Goal: Task Accomplishment & Management: Manage account settings

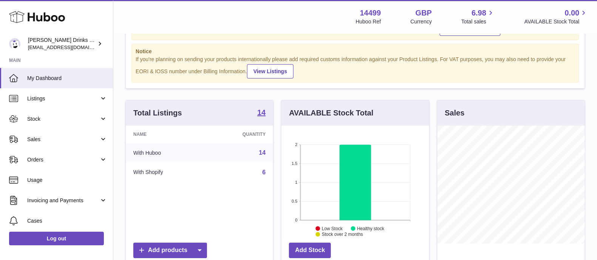
scroll to position [118, 147]
drag, startPoint x: 52, startPoint y: 142, endPoint x: 51, endPoint y: 152, distance: 10.3
click at [52, 142] on span "Sales" at bounding box center [63, 139] width 72 height 7
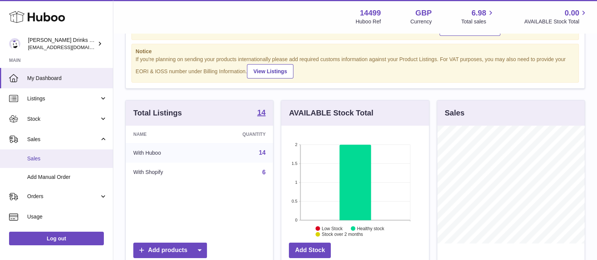
click at [51, 159] on span "Sales" at bounding box center [67, 158] width 80 height 7
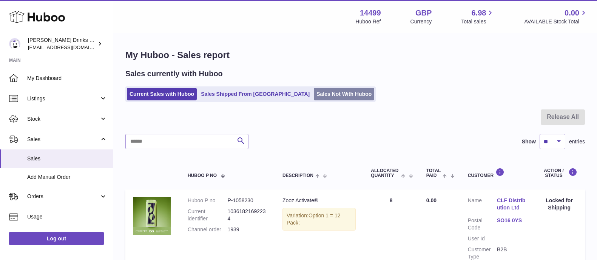
click at [314, 87] on ul "Current Sales with Huboo Sales Shipped From [GEOGRAPHIC_DATA] Sales Not With Hu…" at bounding box center [250, 93] width 250 height 15
click at [314, 90] on link "Sales Not With Huboo" at bounding box center [344, 94] width 60 height 12
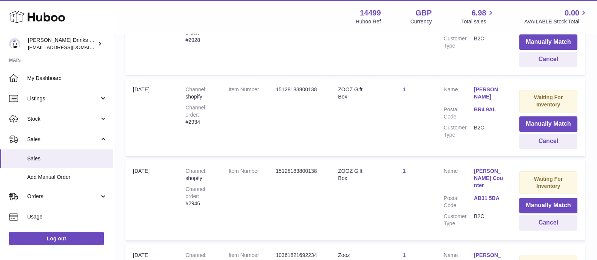
scroll to position [835, 0]
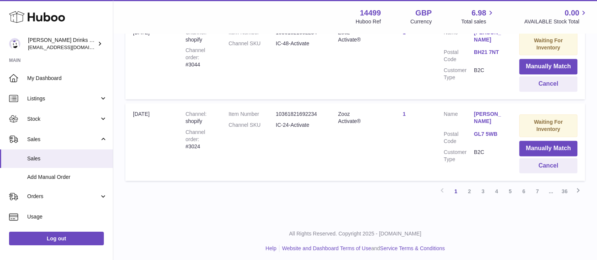
drag, startPoint x: 469, startPoint y: 188, endPoint x: 447, endPoint y: 169, distance: 29.2
click at [469, 188] on link "2" at bounding box center [469, 192] width 14 height 14
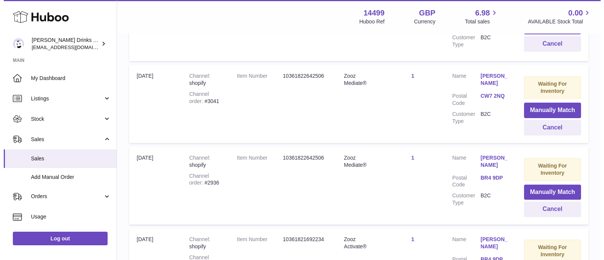
scroll to position [317, 0]
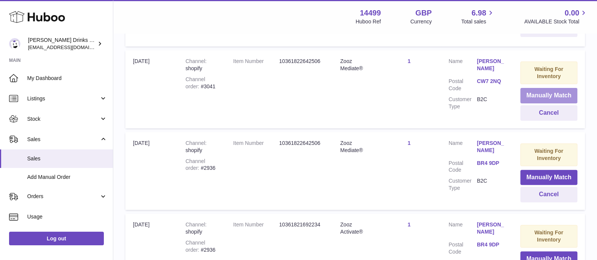
click at [524, 93] on button "Manually Match" at bounding box center [548, 95] width 57 height 15
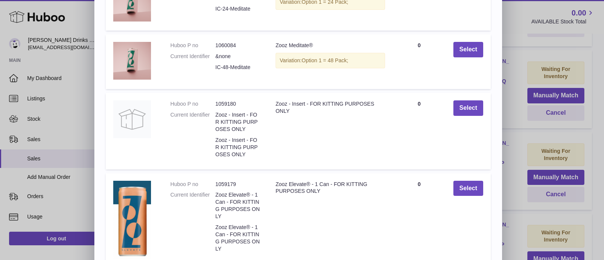
scroll to position [0, 0]
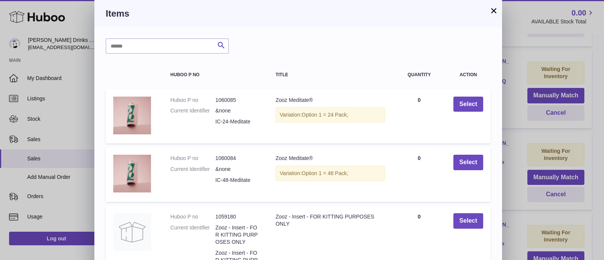
click at [492, 12] on button "×" at bounding box center [493, 10] width 9 height 9
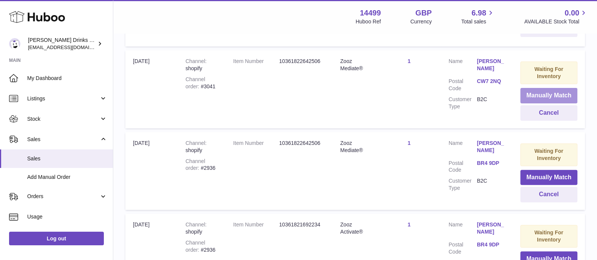
click at [528, 89] on button "Manually Match" at bounding box center [548, 95] width 57 height 15
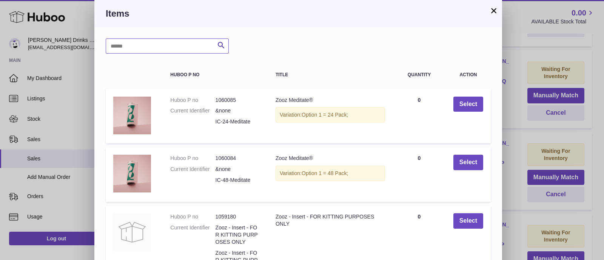
click at [175, 49] on input "text" at bounding box center [167, 45] width 123 height 15
type input "********"
click at [488, 9] on h3 "Items" at bounding box center [298, 14] width 385 height 12
click at [490, 8] on button "×" at bounding box center [493, 10] width 9 height 9
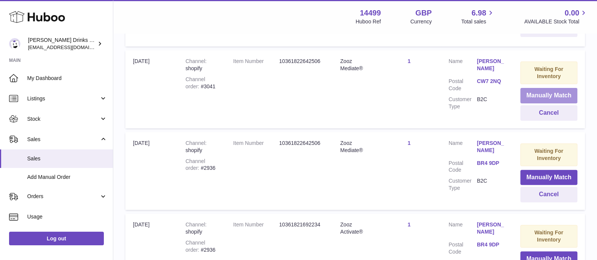
click at [521, 92] on button "Manually Match" at bounding box center [548, 95] width 57 height 15
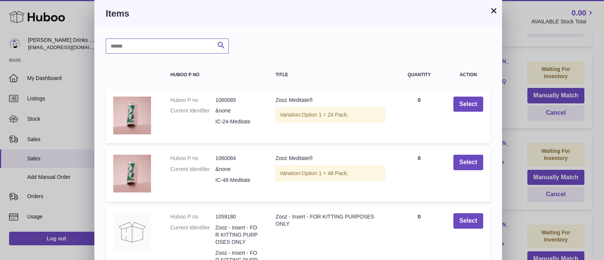
click at [183, 47] on input "text" at bounding box center [167, 45] width 123 height 15
type input "********"
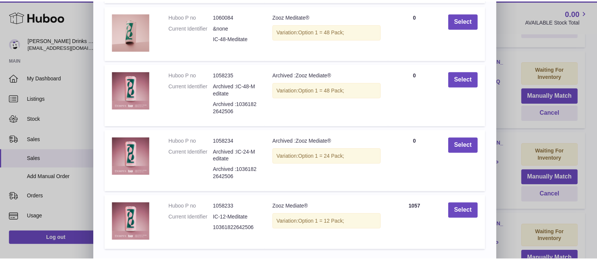
scroll to position [171, 0]
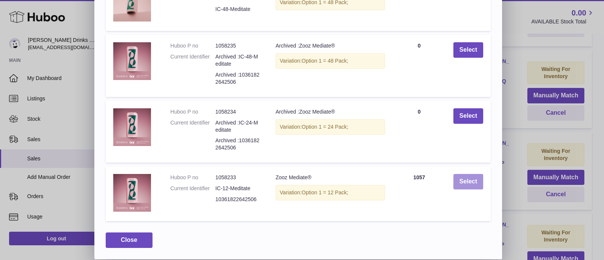
click at [472, 185] on button "Select" at bounding box center [468, 181] width 30 height 15
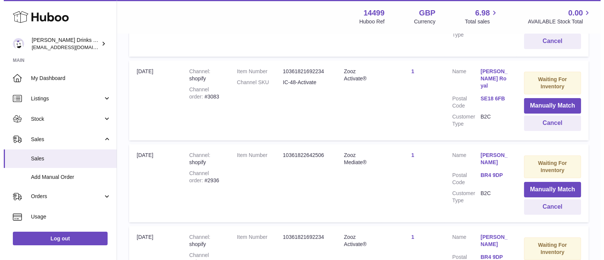
scroll to position [270, 0]
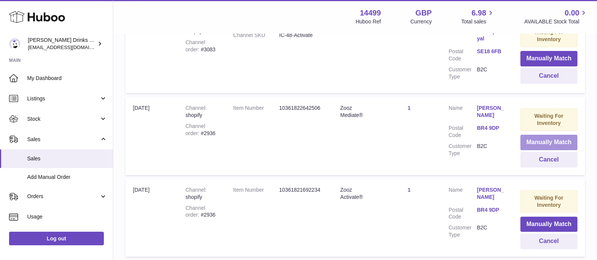
click at [527, 136] on button "Manually Match" at bounding box center [548, 142] width 57 height 15
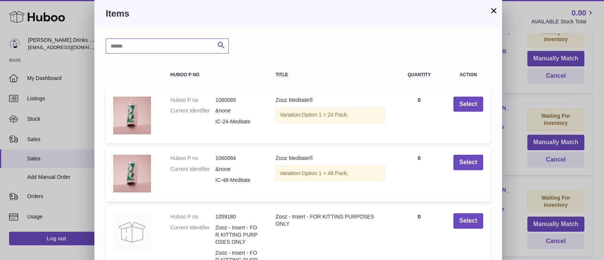
click at [196, 42] on input "text" at bounding box center [167, 45] width 123 height 15
type input "********"
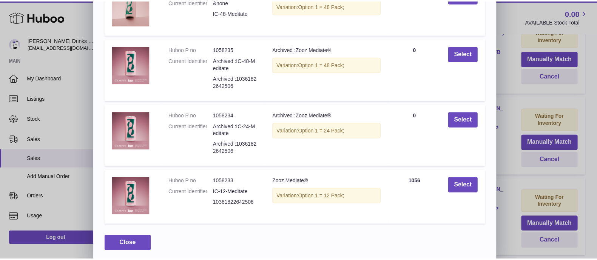
scroll to position [171, 0]
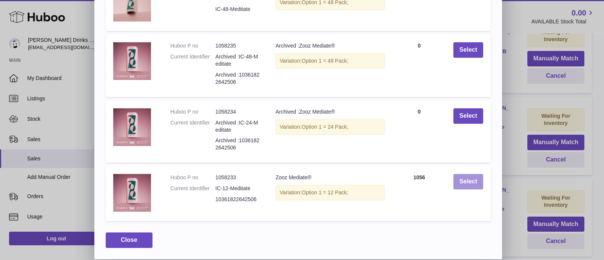
click at [465, 182] on button "Select" at bounding box center [468, 181] width 30 height 15
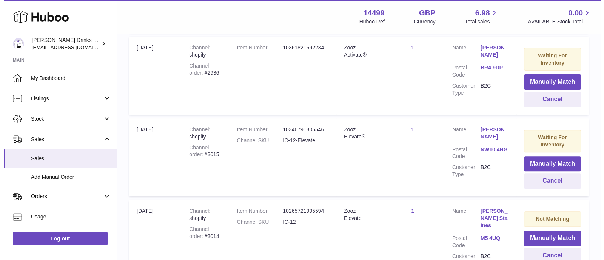
scroll to position [364, 0]
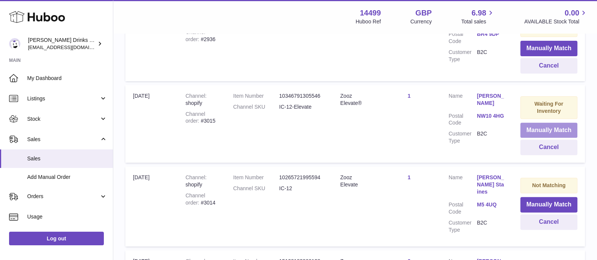
click at [542, 126] on button "Manually Match" at bounding box center [548, 130] width 57 height 15
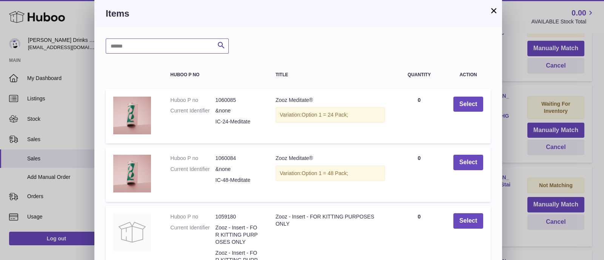
click at [179, 47] on input "text" at bounding box center [167, 45] width 123 height 15
type input "*******"
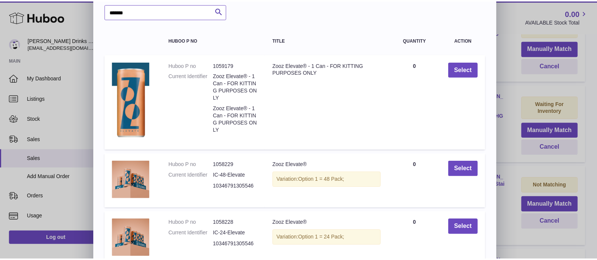
scroll to position [0, 0]
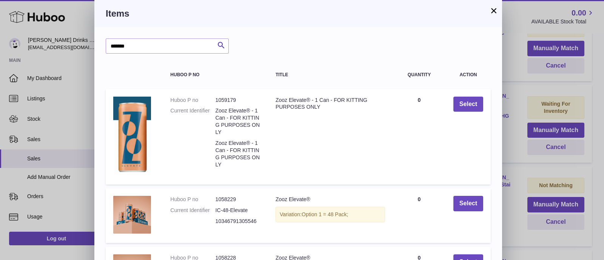
click at [488, 8] on h3 "Items" at bounding box center [298, 14] width 385 height 12
click at [495, 8] on button "×" at bounding box center [493, 10] width 9 height 9
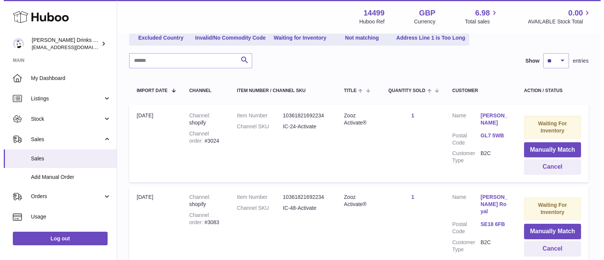
scroll to position [81, 0]
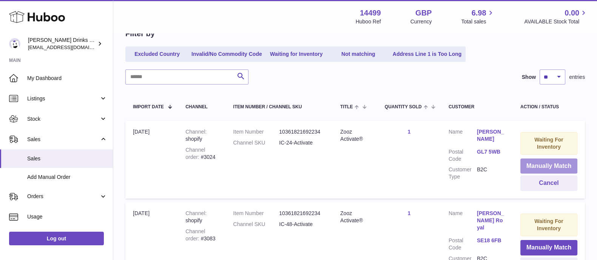
click at [540, 163] on button "Manually Match" at bounding box center [548, 165] width 57 height 15
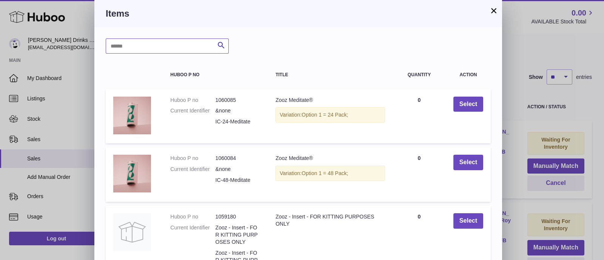
click at [177, 40] on input "text" at bounding box center [167, 45] width 123 height 15
type input "********"
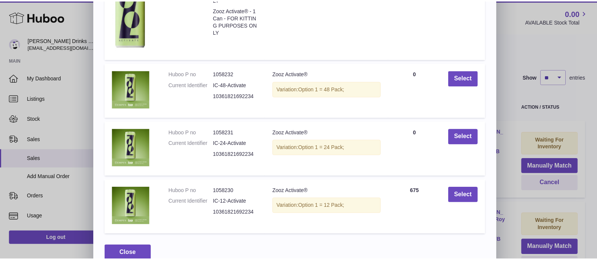
scroll to position [147, 0]
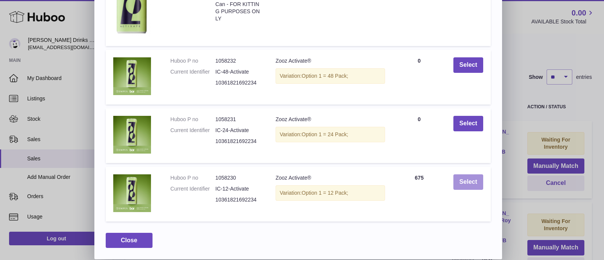
click at [460, 183] on button "Select" at bounding box center [468, 181] width 30 height 15
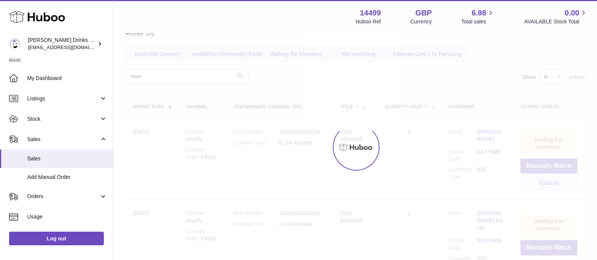
scroll to position [0, 0]
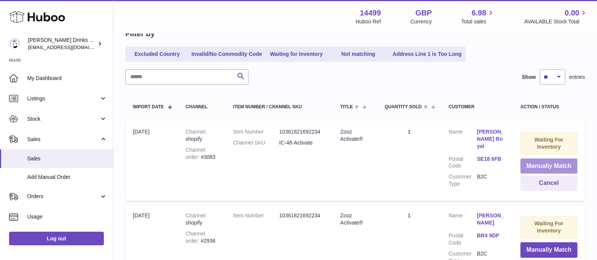
click at [525, 166] on button "Manually Match" at bounding box center [548, 165] width 57 height 15
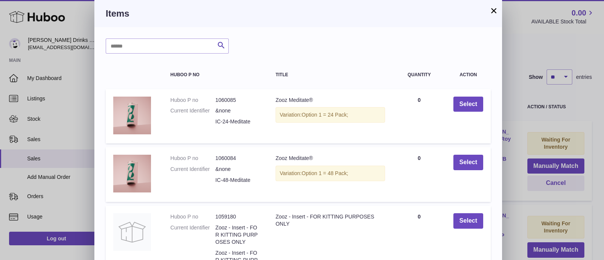
click at [498, 11] on button "×" at bounding box center [493, 10] width 9 height 9
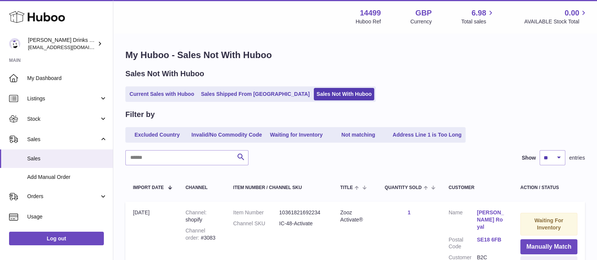
click at [138, 100] on link "Current Sales with Huboo" at bounding box center [162, 94] width 70 height 12
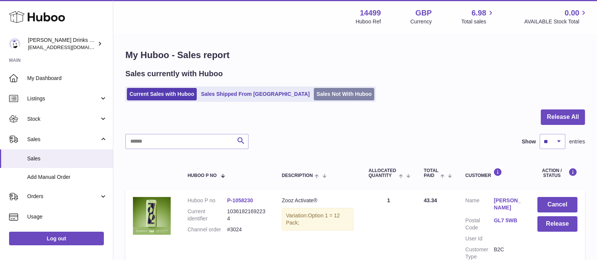
click at [314, 93] on link "Sales Not With Huboo" at bounding box center [344, 94] width 60 height 12
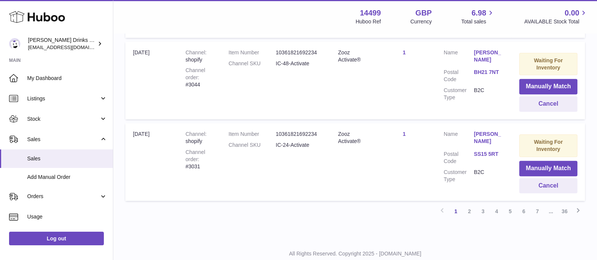
scroll to position [835, 0]
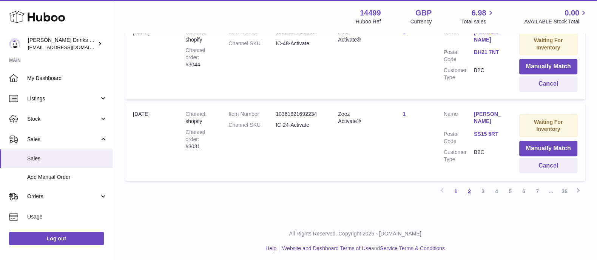
click at [475, 186] on link "2" at bounding box center [469, 192] width 14 height 14
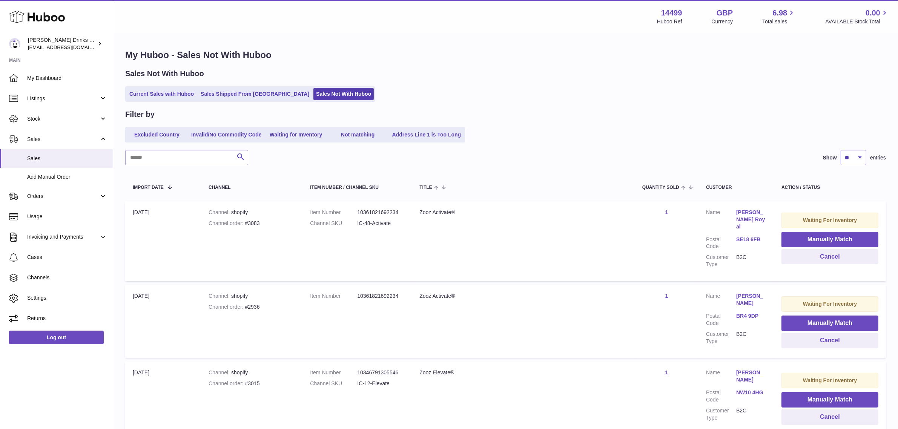
scroll to position [47, 0]
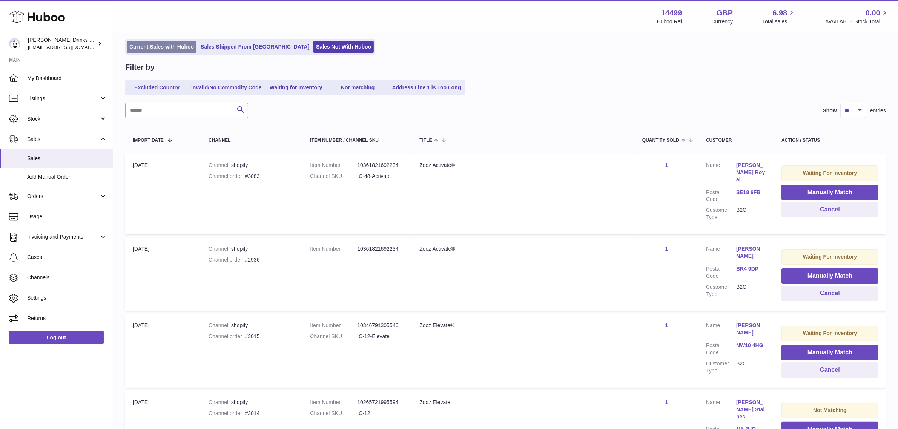
click at [178, 49] on link "Current Sales with Huboo" at bounding box center [162, 47] width 70 height 12
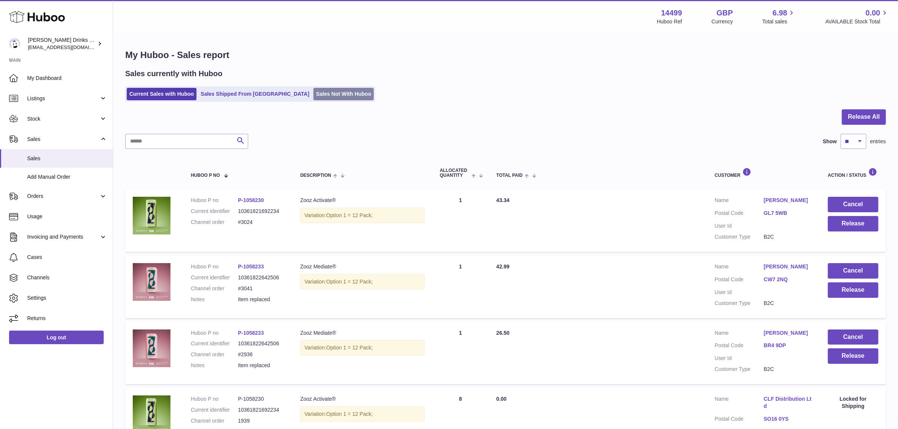
click at [337, 98] on link "Sales Not With Huboo" at bounding box center [344, 94] width 60 height 12
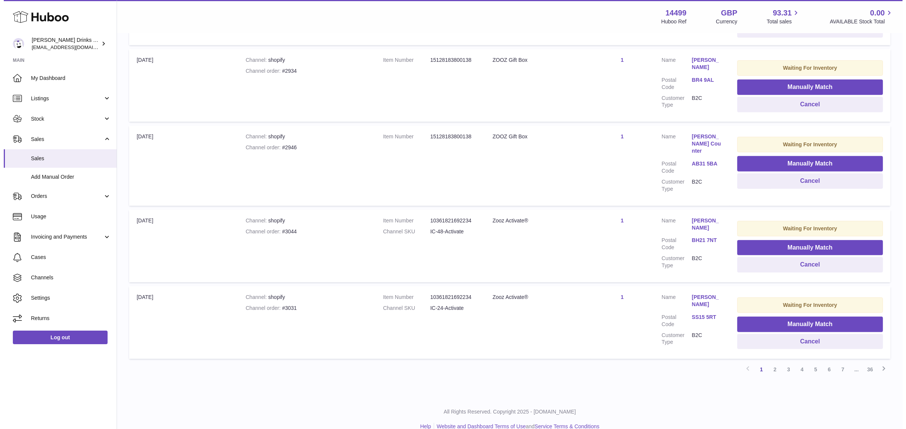
scroll to position [612, 0]
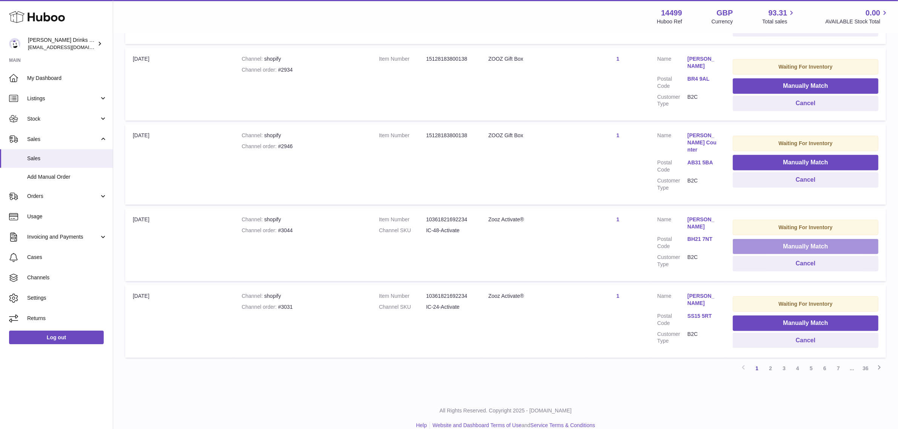
click at [794, 239] on button "Manually Match" at bounding box center [806, 246] width 146 height 15
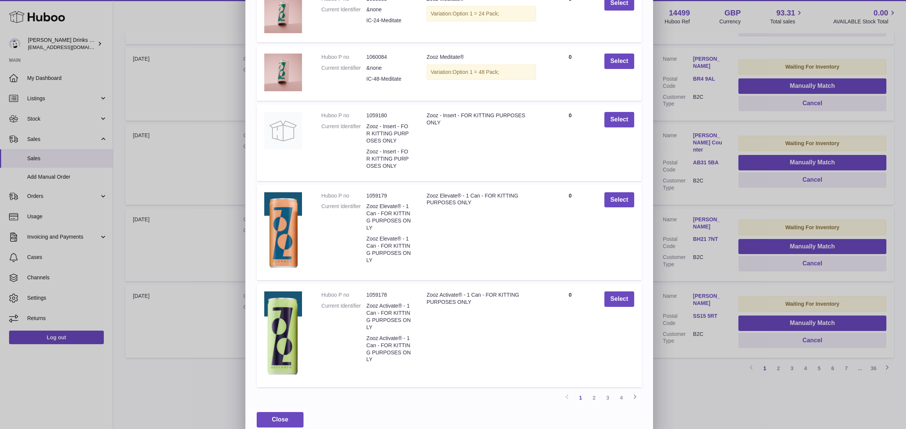
scroll to position [112, 0]
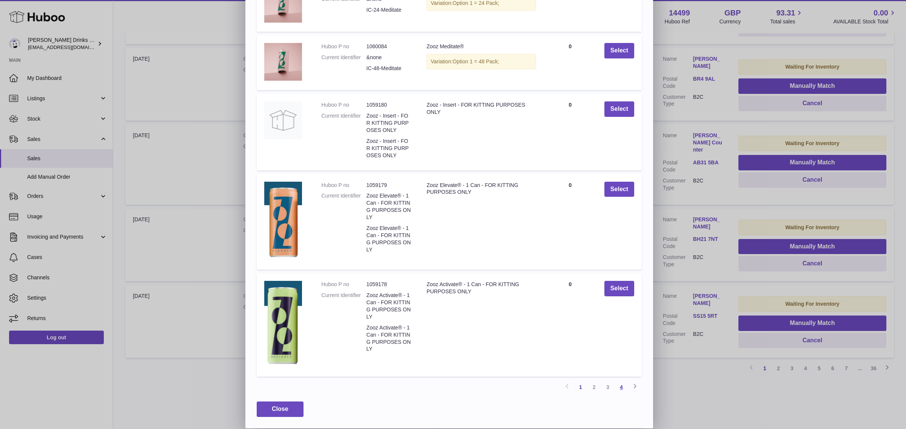
click at [623, 389] on link "4" at bounding box center [621, 388] width 14 height 14
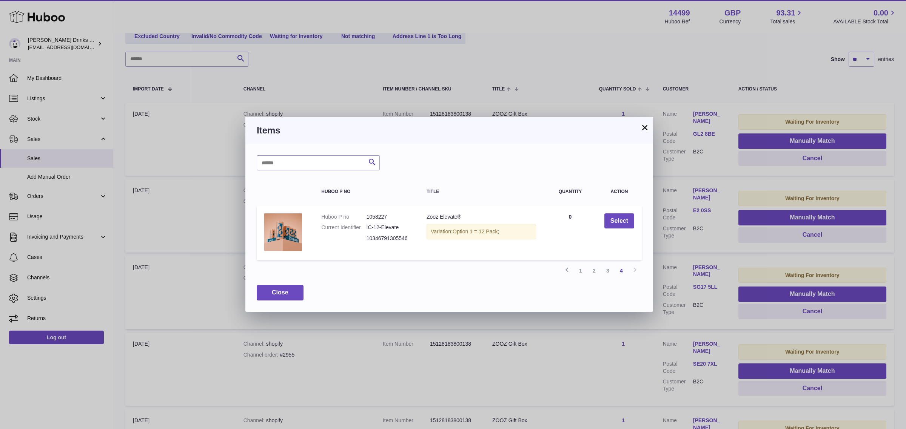
scroll to position [34, 0]
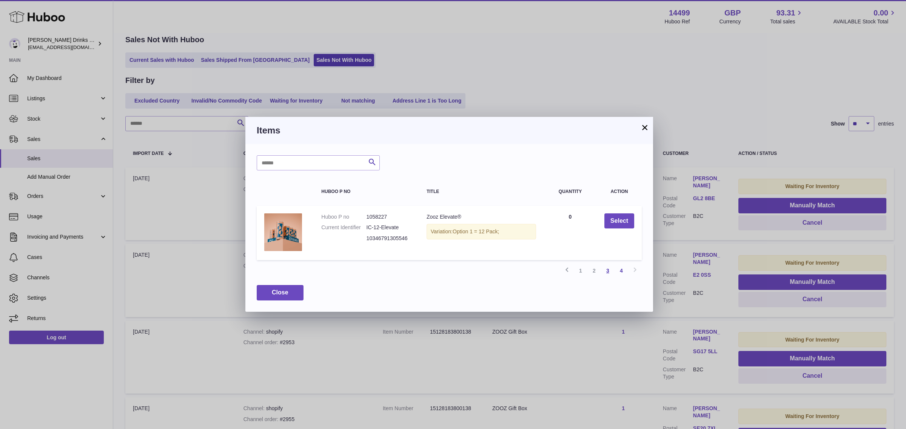
click at [606, 272] on link "3" at bounding box center [608, 271] width 14 height 14
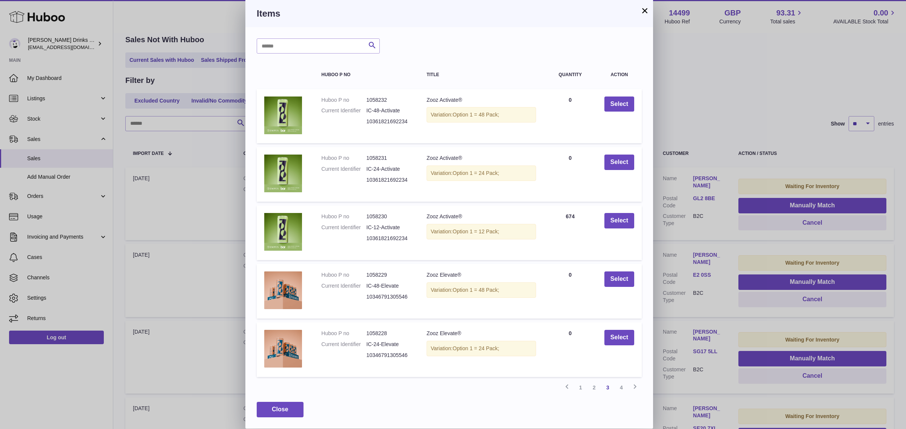
scroll to position [1, 0]
click at [619, 381] on link "4" at bounding box center [621, 388] width 14 height 14
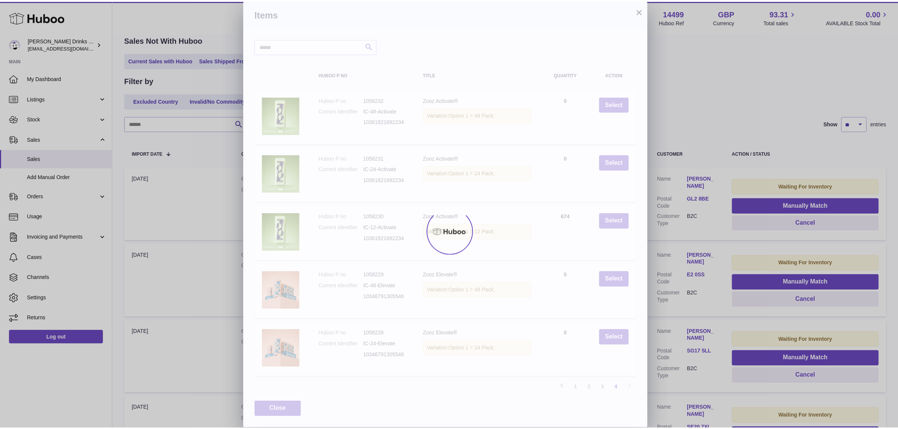
scroll to position [0, 0]
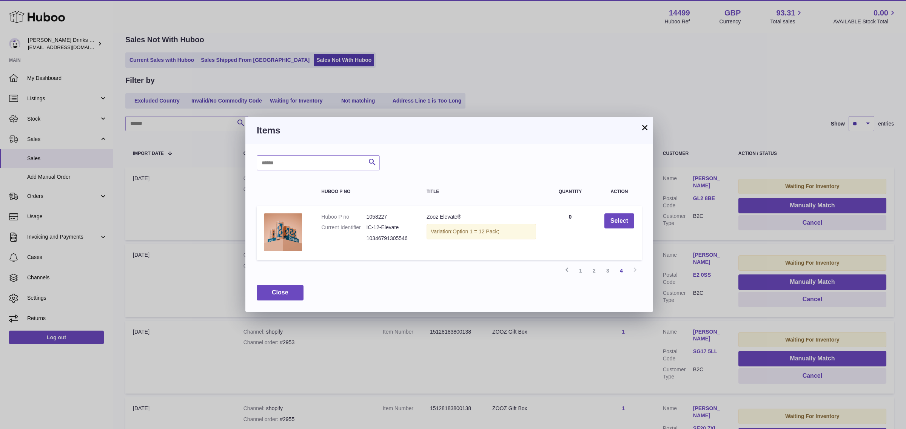
click at [642, 132] on button "×" at bounding box center [644, 127] width 9 height 9
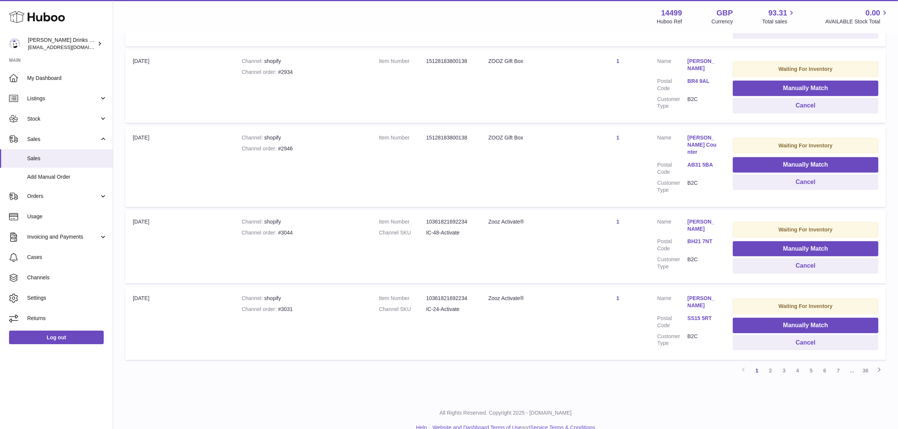
scroll to position [612, 0]
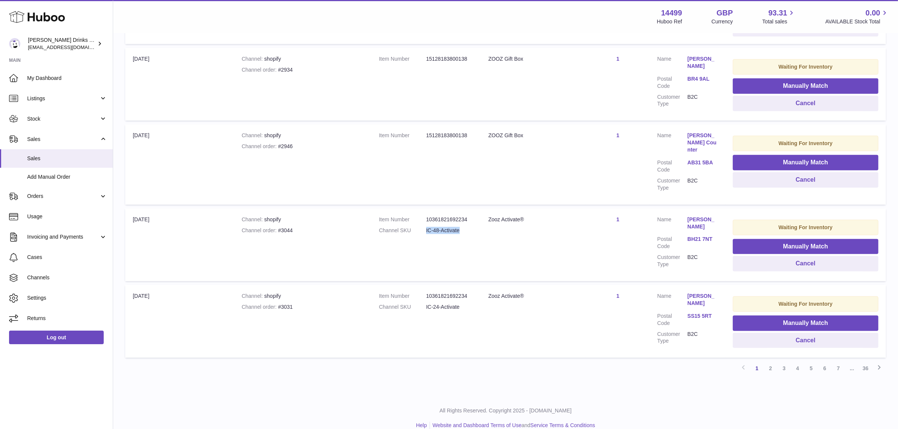
drag, startPoint x: 467, startPoint y: 219, endPoint x: 425, endPoint y: 217, distance: 41.9
click at [425, 217] on dl "Item Number 10361821692234 Channel SKU IC-48-Activate" at bounding box center [426, 227] width 94 height 22
click at [440, 227] on dd "IC-48-Activate" at bounding box center [449, 230] width 47 height 7
click at [491, 223] on td "Title Zooz Activate®" at bounding box center [533, 245] width 105 height 73
drag, startPoint x: 470, startPoint y: 297, endPoint x: 502, endPoint y: 310, distance: 34.5
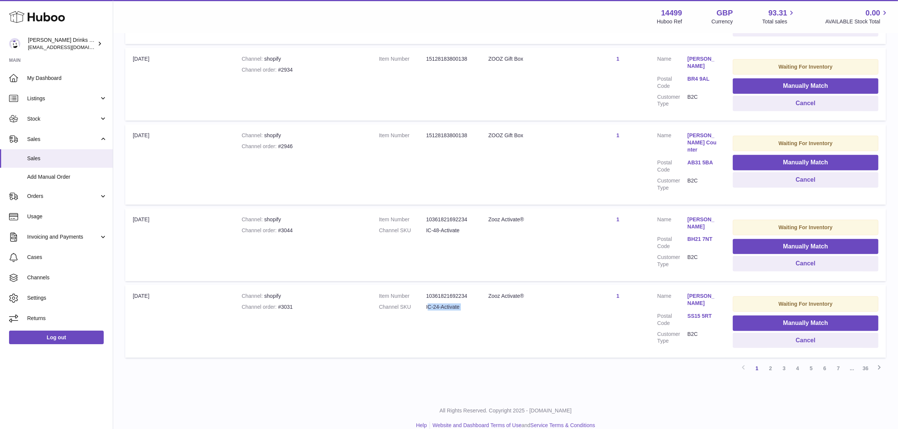
click at [427, 295] on tr "Import date 3rd Oct Channel shopify Channel order #3031 Item Number 10361821692…" at bounding box center [505, 321] width 761 height 73
click at [766, 362] on link "2" at bounding box center [771, 369] width 14 height 14
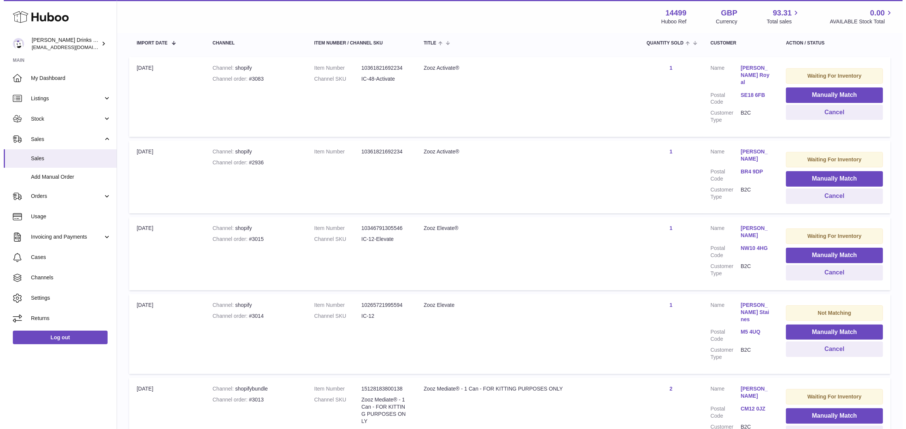
scroll to position [128, 0]
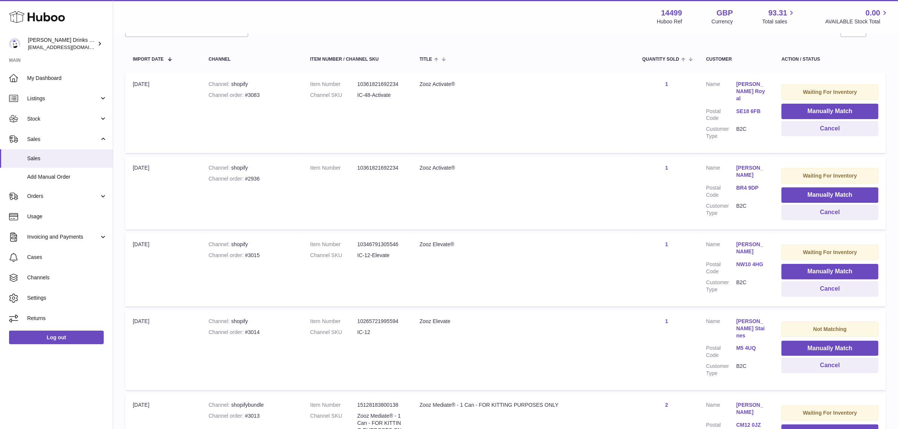
drag, startPoint x: 667, startPoint y: 85, endPoint x: 653, endPoint y: 82, distance: 14.2
click at [653, 82] on td "Quantity Sold 1" at bounding box center [667, 113] width 64 height 80
drag, startPoint x: 490, startPoint y: 118, endPoint x: 431, endPoint y: 114, distance: 58.6
click at [490, 118] on td "Title Zooz Activate®" at bounding box center [523, 113] width 223 height 80
drag, startPoint x: 401, startPoint y: 95, endPoint x: 405, endPoint y: 94, distance: 3.9
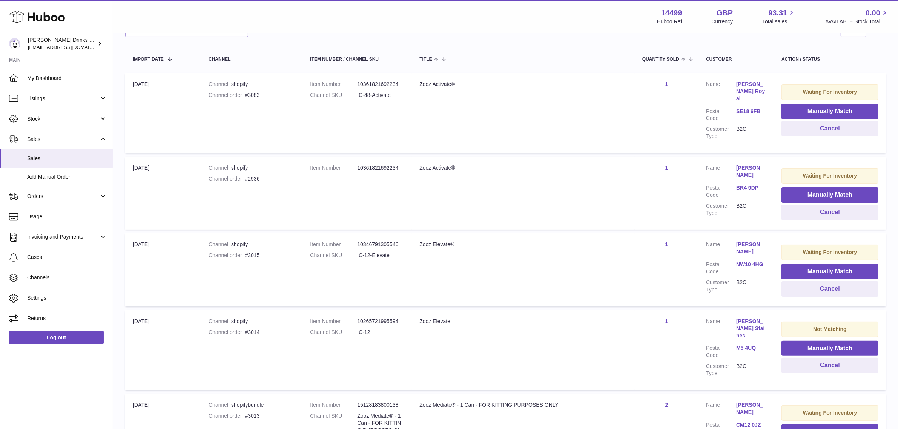
click at [402, 95] on dd "IC-48-Activate" at bounding box center [380, 95] width 47 height 7
drag, startPoint x: 400, startPoint y: 94, endPoint x: 360, endPoint y: 95, distance: 40.8
click at [360, 95] on dl "Item Number 10361821692234 Channel SKU IC-48-Activate" at bounding box center [357, 92] width 94 height 22
click at [370, 120] on td "Item Number 10361821692234 Channel SKU IC-48-Activate" at bounding box center [357, 113] width 109 height 80
click at [828, 110] on button "Manually Match" at bounding box center [830, 111] width 97 height 15
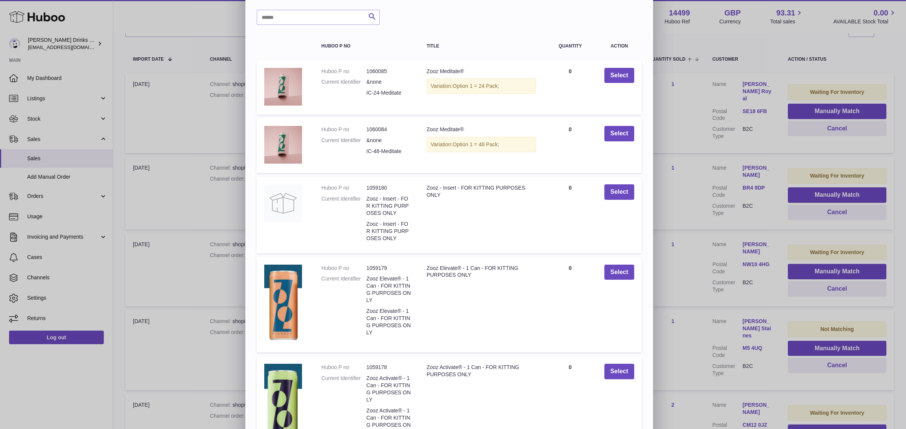
scroll to position [112, 0]
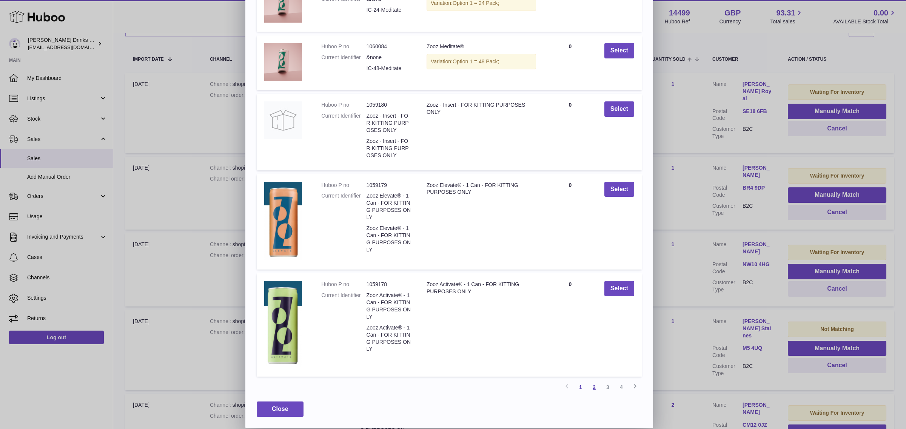
click at [590, 388] on link "2" at bounding box center [594, 388] width 14 height 14
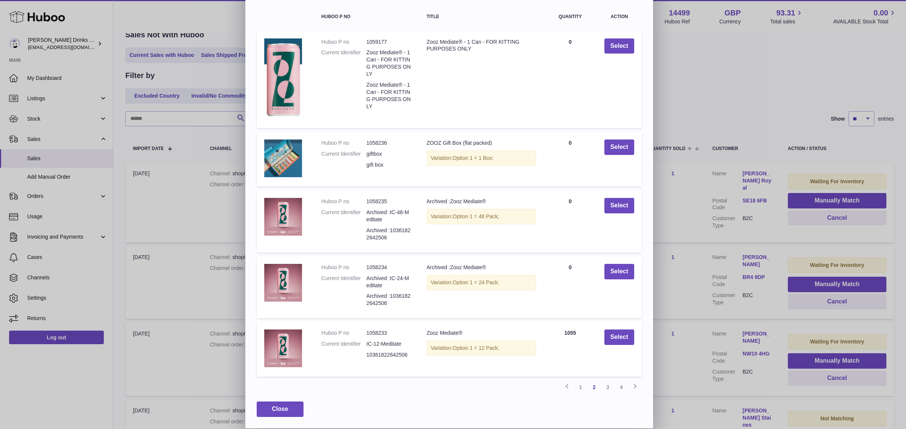
scroll to position [58, 0]
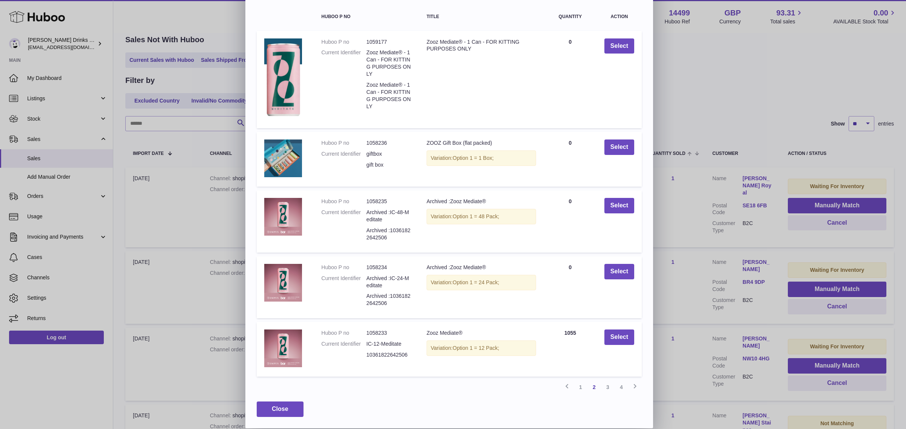
click at [606, 385] on link "3" at bounding box center [608, 388] width 14 height 14
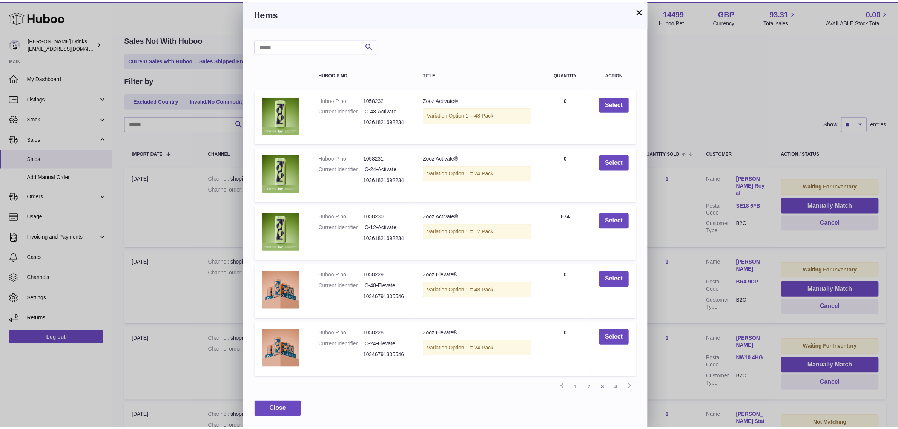
scroll to position [1, 0]
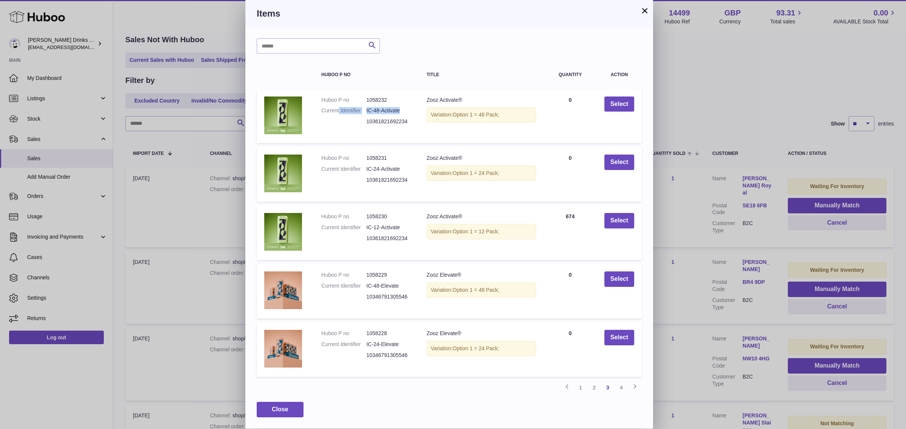
drag, startPoint x: 367, startPoint y: 110, endPoint x: 357, endPoint y: 108, distance: 10.3
click at [357, 108] on dl "Huboo P no 1058232 Current Identifier IC-48-Activate 10361821692234" at bounding box center [366, 113] width 90 height 33
drag, startPoint x: 382, startPoint y: 126, endPoint x: 387, endPoint y: 187, distance: 60.5
click at [383, 125] on dd "10361821692234" at bounding box center [388, 121] width 45 height 7
drag, startPoint x: 359, startPoint y: 106, endPoint x: 398, endPoint y: 106, distance: 39.2
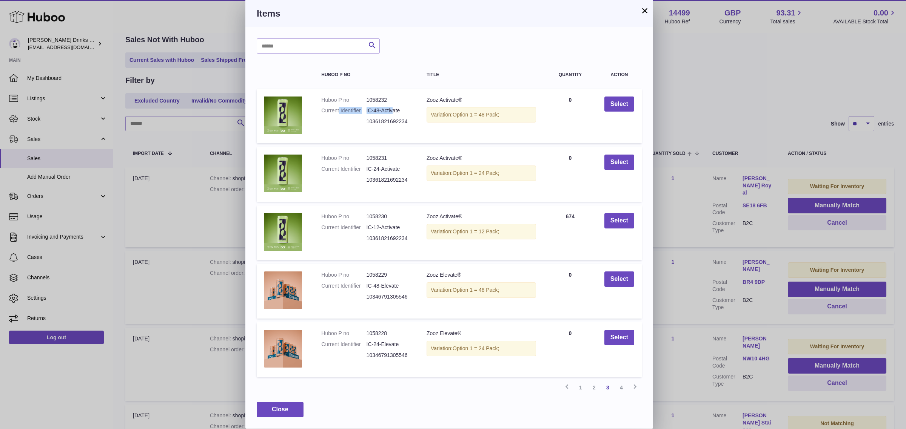
click at [398, 106] on dl "Huboo P no 1058232 Current Identifier IC-48-Activate 10361821692234" at bounding box center [366, 113] width 90 height 33
click at [410, 108] on dd "IC-48-Activate" at bounding box center [388, 110] width 45 height 7
click at [641, 6] on button "×" at bounding box center [644, 10] width 9 height 9
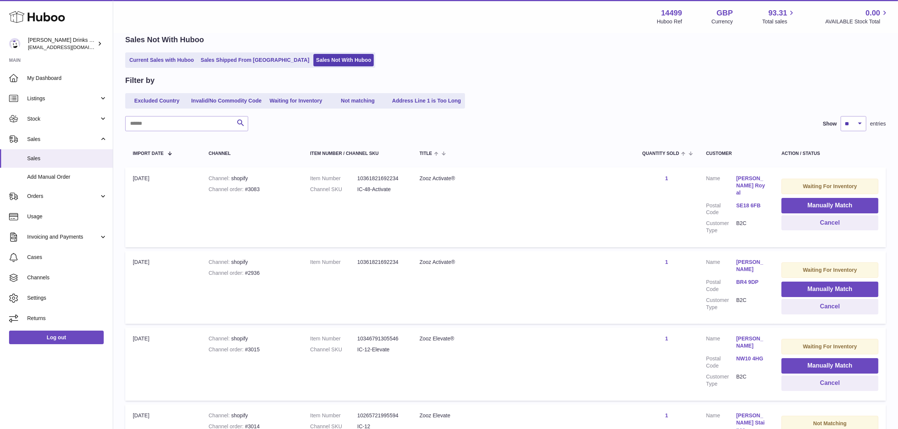
scroll to position [0, 0]
click at [39, 106] on link "Listings" at bounding box center [56, 98] width 113 height 20
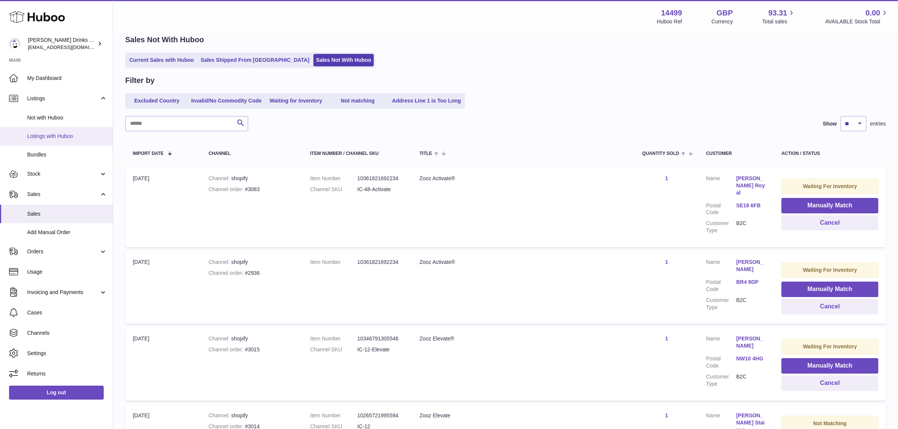
click at [49, 129] on link "Listings with Huboo" at bounding box center [56, 136] width 113 height 18
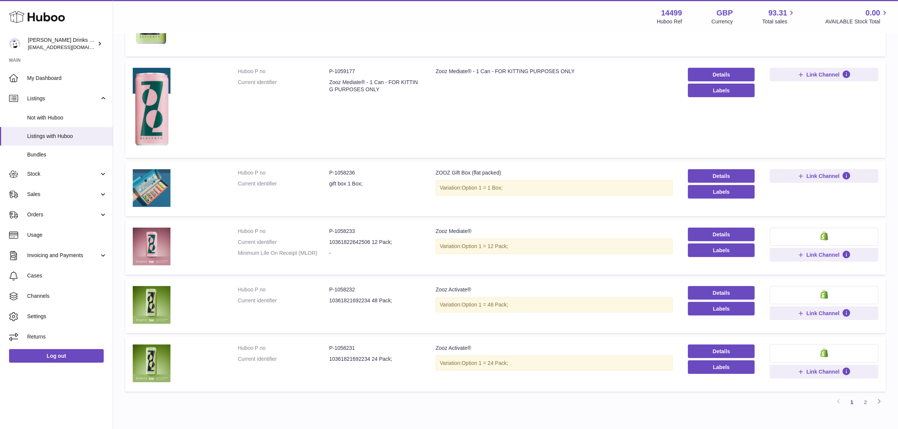
scroll to position [501, 0]
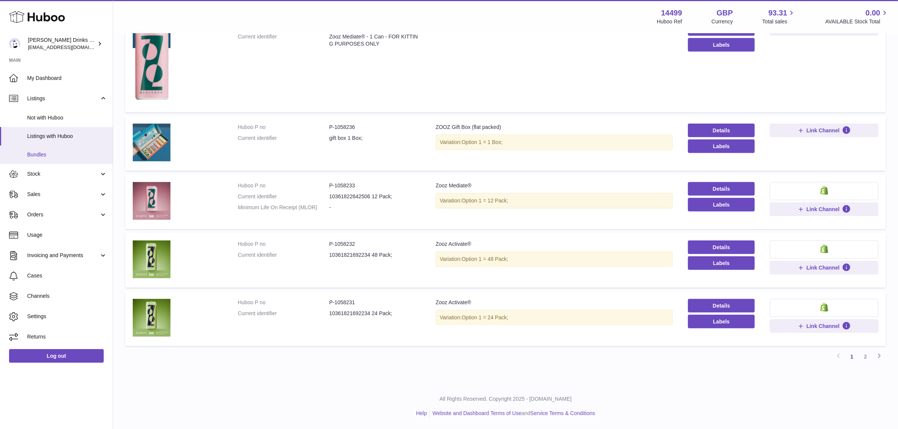
click at [55, 157] on span "Bundles" at bounding box center [67, 154] width 80 height 7
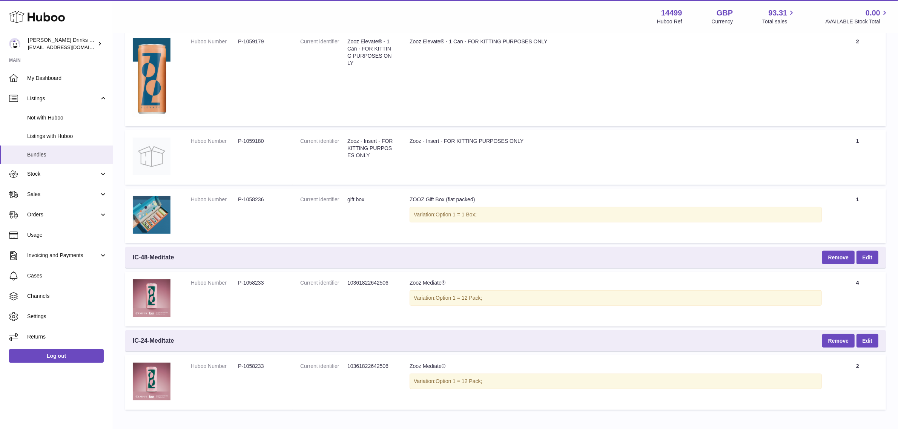
scroll to position [379, 0]
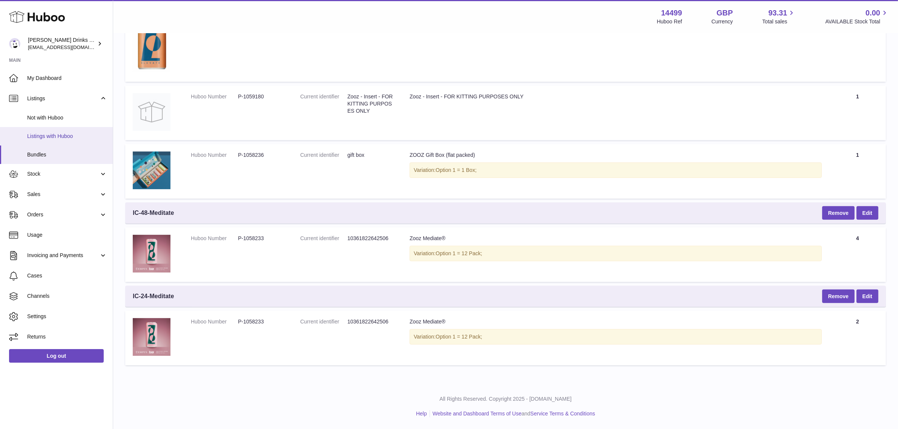
click at [46, 128] on link "Listings with Huboo" at bounding box center [56, 136] width 113 height 18
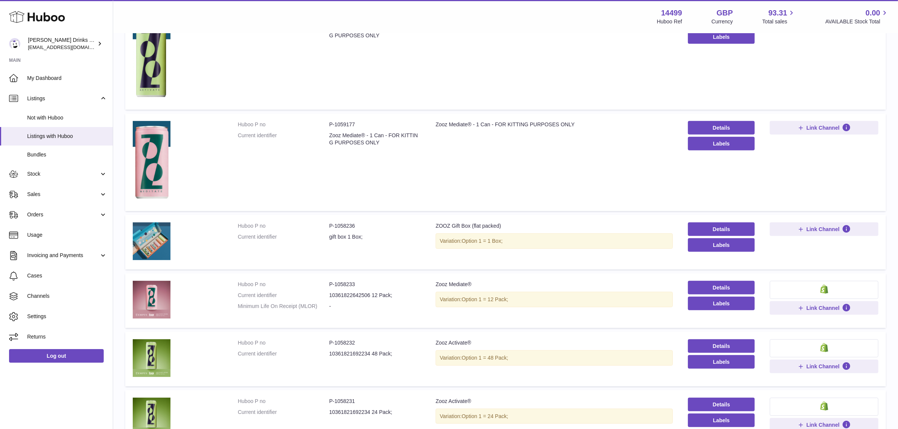
scroll to position [501, 0]
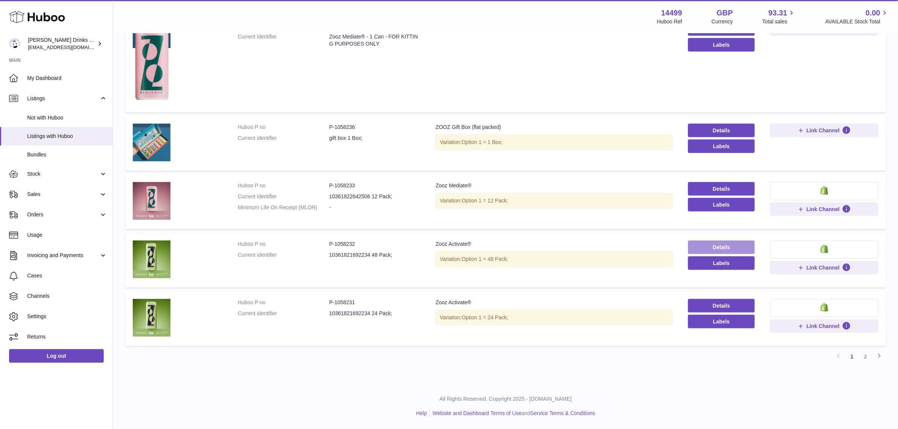
click at [696, 247] on link "Details" at bounding box center [721, 248] width 67 height 14
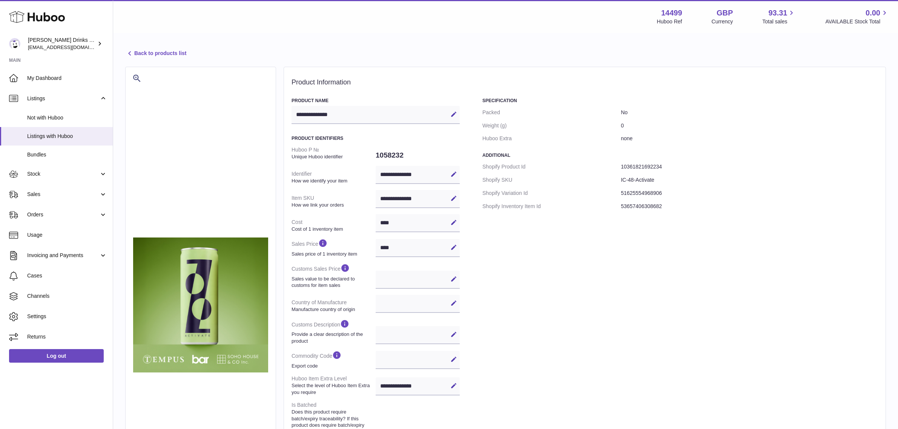
select select
select select "****"
click at [58, 189] on link "Sales" at bounding box center [56, 195] width 113 height 20
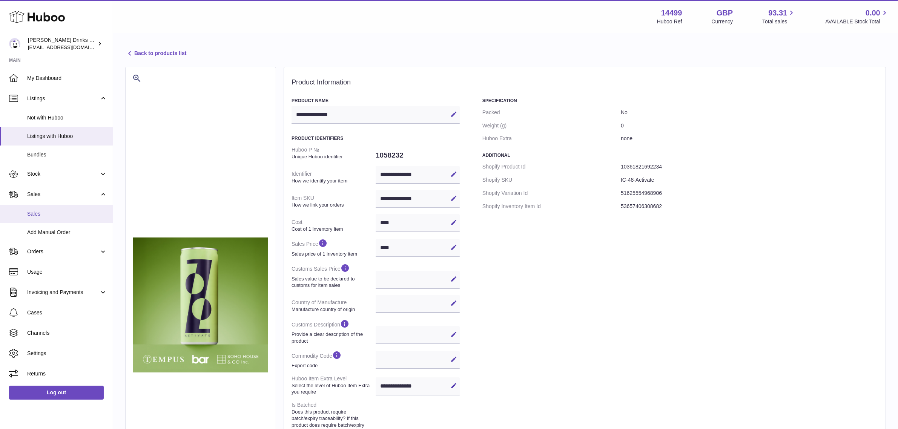
click at [65, 216] on span "Sales" at bounding box center [67, 214] width 80 height 7
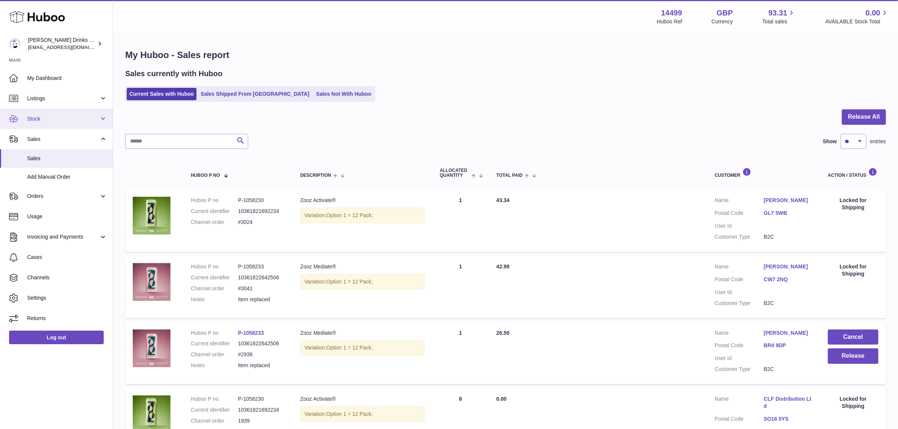
click at [56, 118] on span "Stock" at bounding box center [63, 118] width 72 height 7
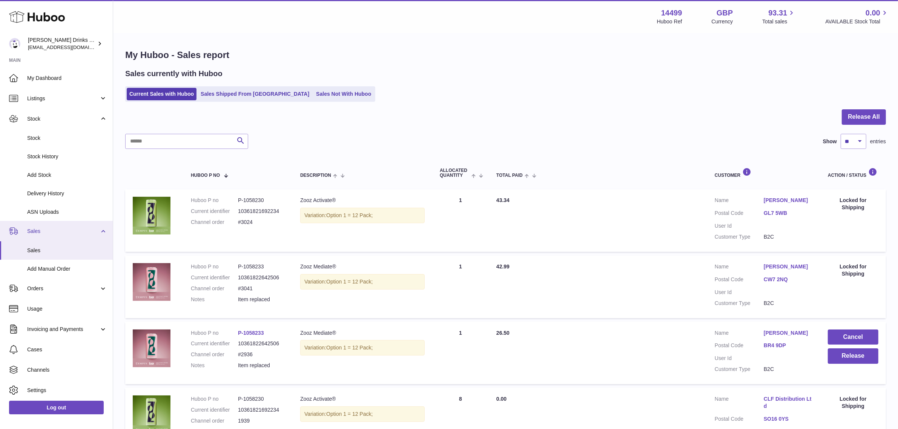
click at [62, 223] on link "Sales" at bounding box center [56, 231] width 113 height 20
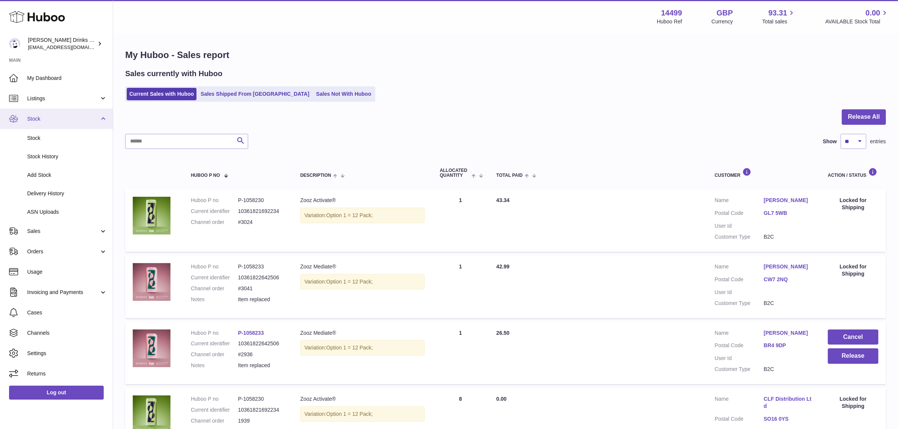
click at [31, 115] on span "Stock" at bounding box center [63, 118] width 72 height 7
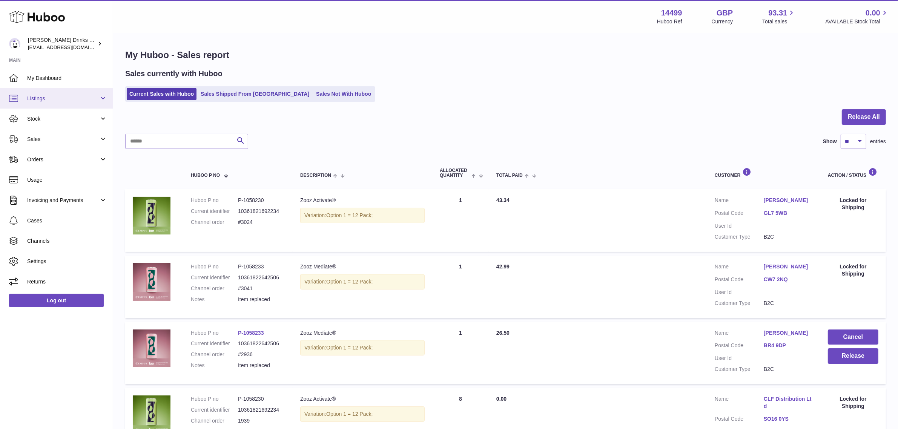
click at [34, 99] on span "Listings" at bounding box center [63, 98] width 72 height 7
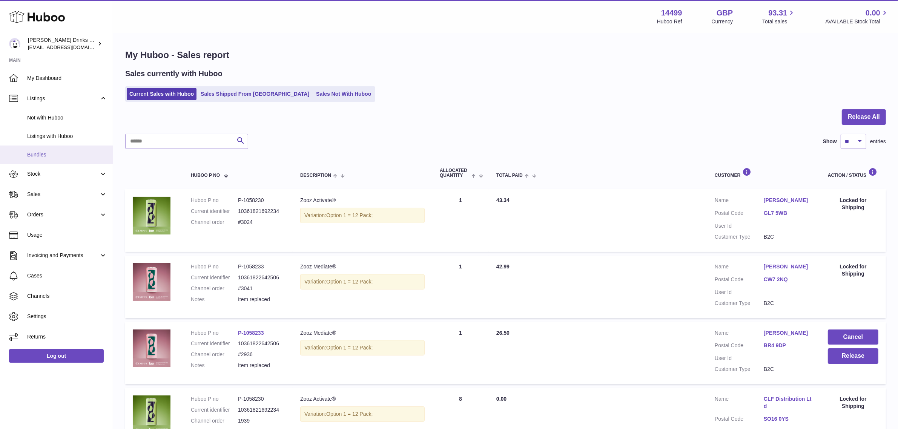
click at [59, 155] on span "Bundles" at bounding box center [67, 154] width 80 height 7
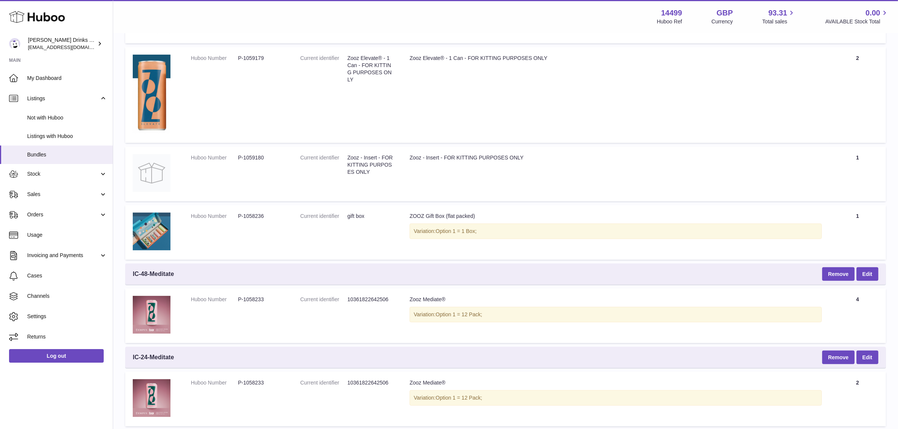
scroll to position [379, 0]
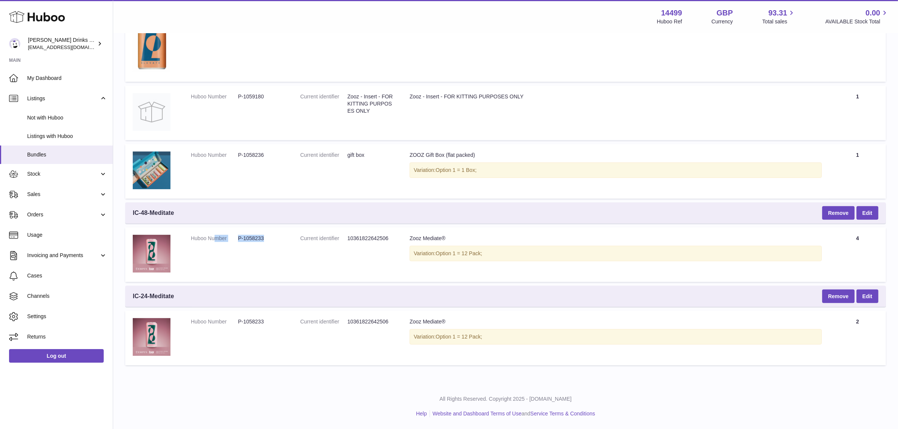
drag, startPoint x: 221, startPoint y: 240, endPoint x: 282, endPoint y: 236, distance: 60.9
click at [282, 236] on dl "Huboo Number P-1058233" at bounding box center [238, 240] width 94 height 11
drag, startPoint x: 146, startPoint y: 212, endPoint x: 155, endPoint y: 210, distance: 9.9
click at [155, 210] on span "IC-48-Meditate" at bounding box center [153, 213] width 41 height 8
click at [46, 129] on link "Listings with Huboo" at bounding box center [56, 136] width 113 height 18
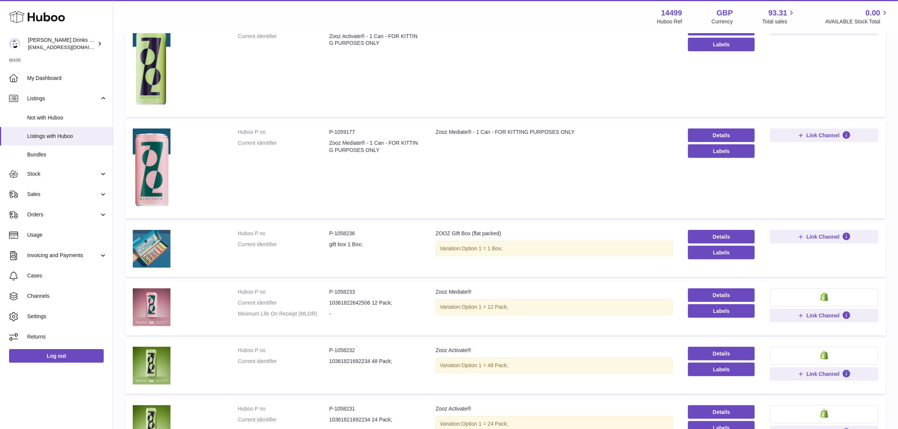
scroll to position [501, 0]
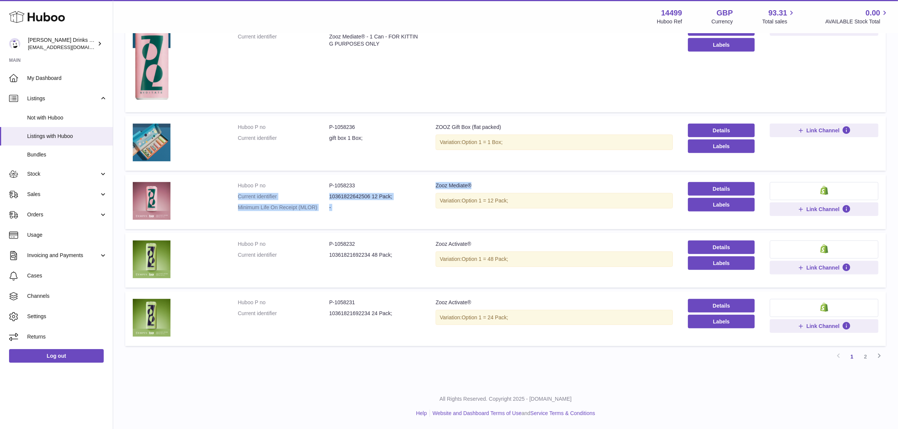
drag, startPoint x: 400, startPoint y: 183, endPoint x: 498, endPoint y: 180, distance: 97.8
click at [498, 180] on tr "Huboo P no P-1058233 Current identifier 10361822642506 12 Pack; Minimum Life On…" at bounding box center [505, 202] width 761 height 55
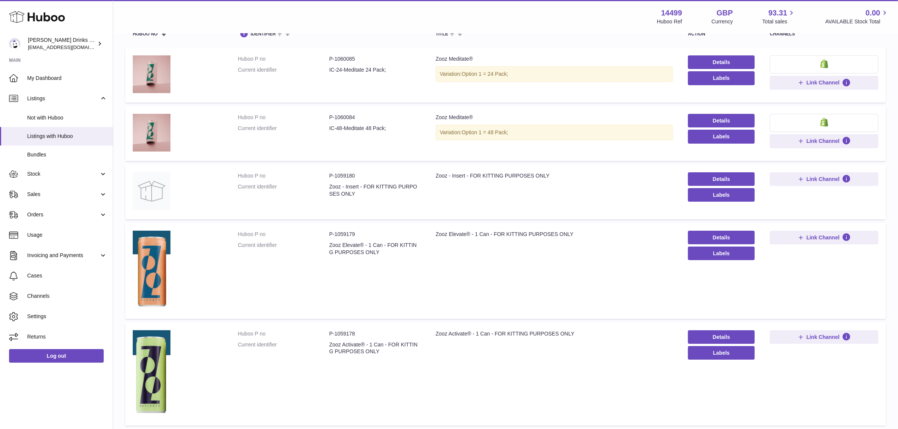
scroll to position [0, 0]
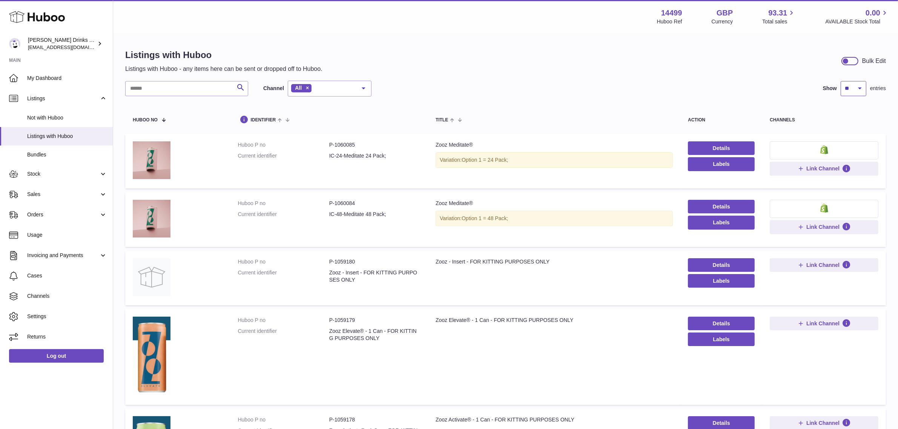
drag, startPoint x: 842, startPoint y: 82, endPoint x: 847, endPoint y: 94, distance: 13.0
click at [842, 82] on select "** ** ** ***" at bounding box center [854, 88] width 26 height 15
select select "**"
click at [841, 81] on select "** ** ** ***" at bounding box center [854, 88] width 26 height 15
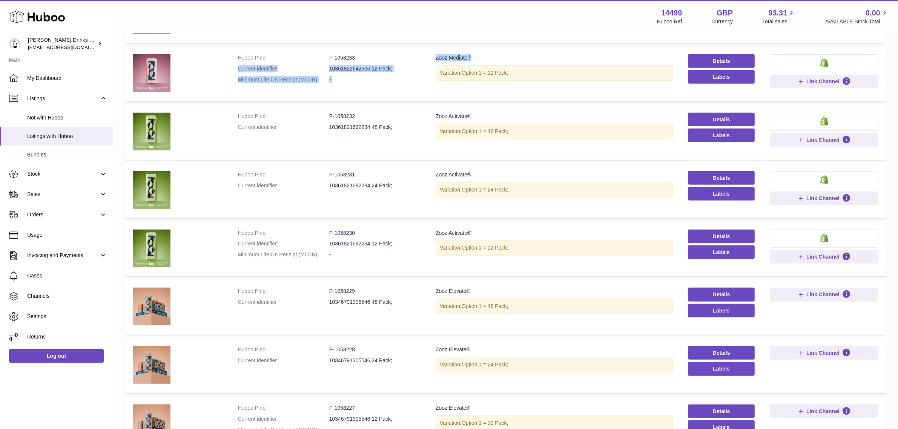
scroll to position [575, 0]
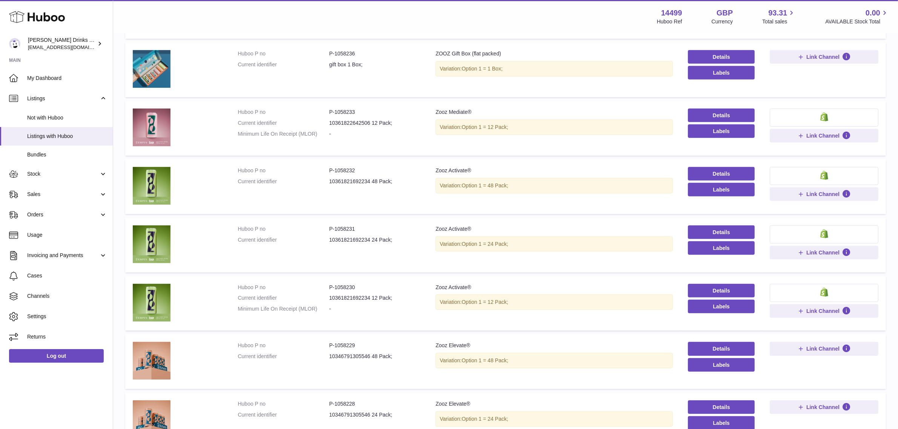
click at [212, 104] on td at bounding box center [177, 128] width 105 height 55
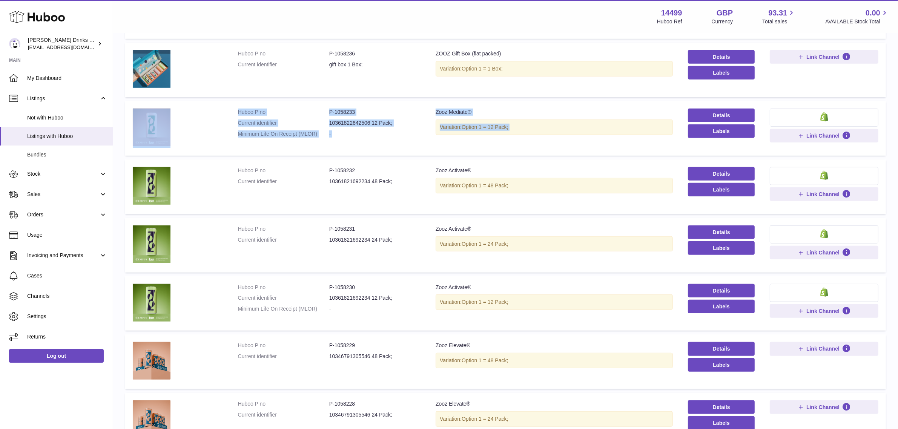
drag, startPoint x: 212, startPoint y: 104, endPoint x: 612, endPoint y: 117, distance: 399.8
click at [612, 117] on tr "Huboo P no P-1058233 Current identifier 10361822642506 12 Pack; Minimum Life On…" at bounding box center [505, 128] width 761 height 55
click at [557, 140] on td "Title Zooz Mediate® Variation: Option 1 = 12 Pack;" at bounding box center [554, 128] width 252 height 55
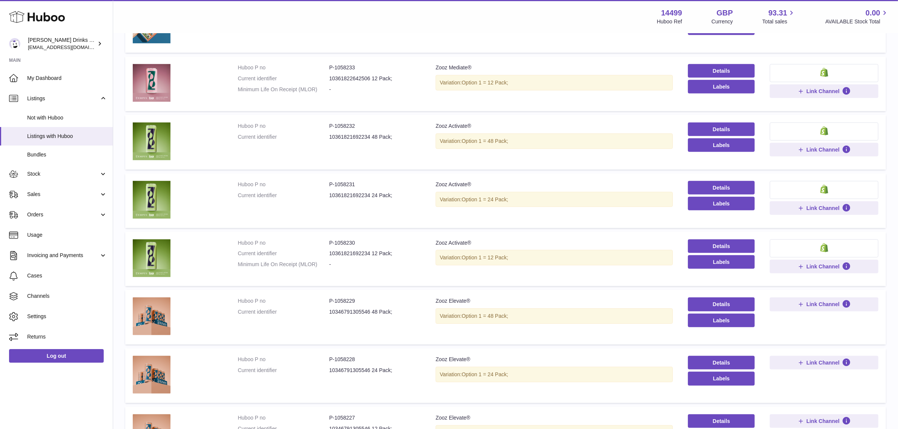
scroll to position [622, 0]
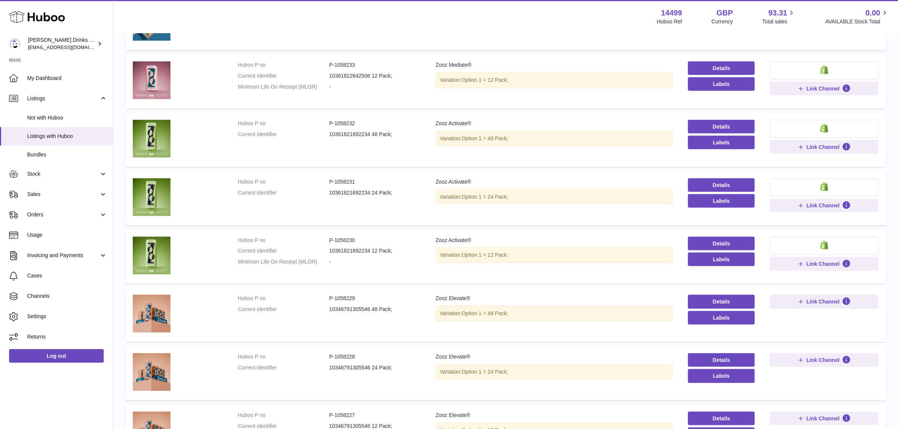
drag, startPoint x: 440, startPoint y: 136, endPoint x: 515, endPoint y: 132, distance: 75.2
click at [515, 132] on div "Variation: Option 1 = 48 Pack;" at bounding box center [554, 138] width 237 height 15
drag, startPoint x: 450, startPoint y: 195, endPoint x: 572, endPoint y: 194, distance: 121.9
click at [572, 194] on div "Variation: Option 1 = 24 Pack;" at bounding box center [554, 196] width 237 height 15
drag, startPoint x: 323, startPoint y: 195, endPoint x: 389, endPoint y: 191, distance: 66.1
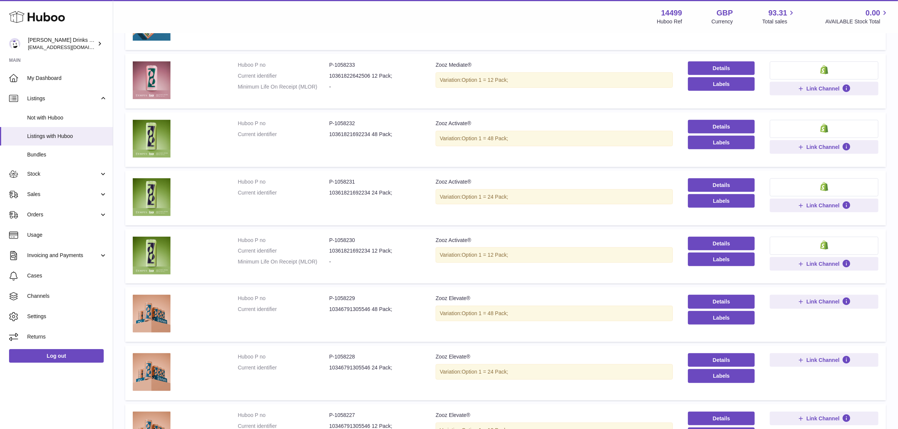
click at [389, 191] on dl "Huboo P no P-1058231 Current identifier 10361821692234 24 Pack;" at bounding box center [329, 189] width 183 height 22
drag, startPoint x: 321, startPoint y: 139, endPoint x: 448, endPoint y: 123, distance: 127.8
click at [448, 123] on tr "Huboo P no P-1058232 Current identifier 10361821692234 48 Pack; Title Zooz Acti…" at bounding box center [505, 139] width 761 height 55
click at [61, 191] on span "Sales" at bounding box center [63, 194] width 72 height 7
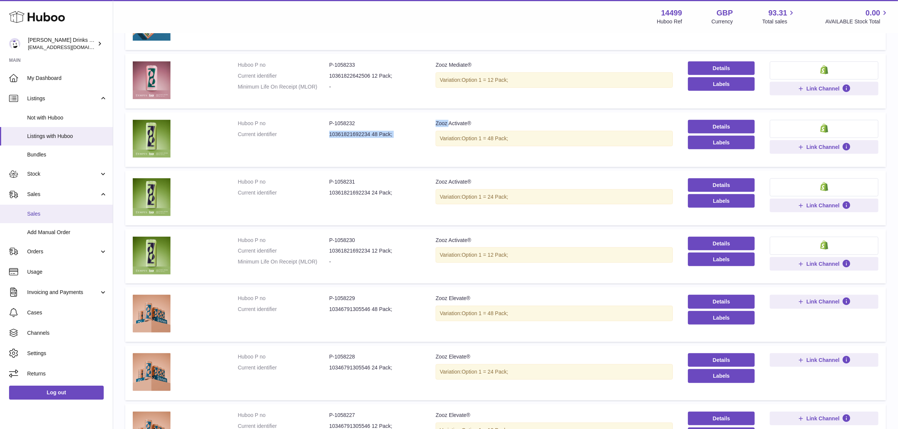
click at [55, 215] on span "Sales" at bounding box center [67, 214] width 80 height 7
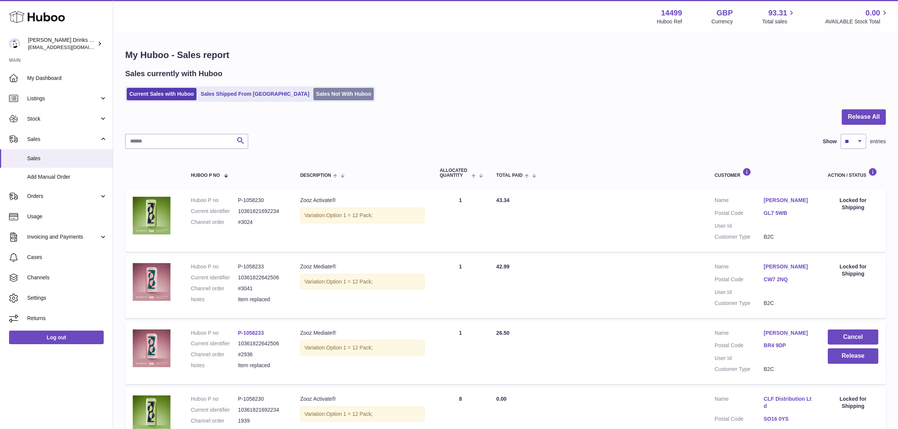
click at [327, 92] on link "Sales Not With Huboo" at bounding box center [344, 94] width 60 height 12
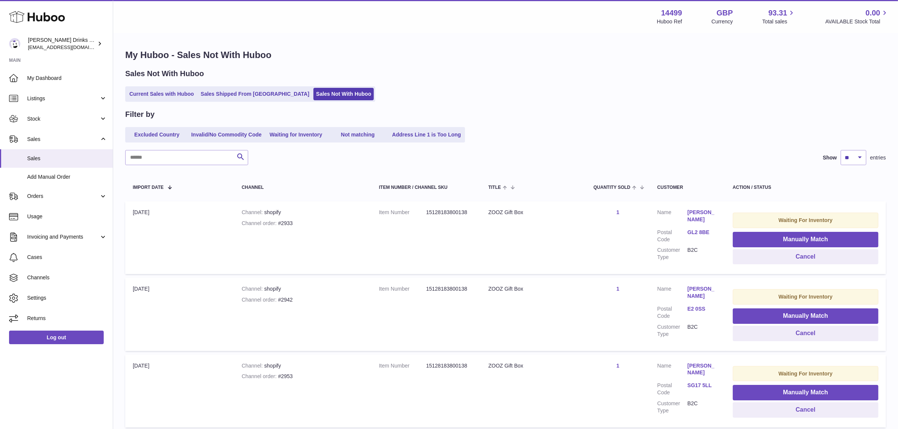
click at [617, 211] on link "1" at bounding box center [618, 212] width 3 height 6
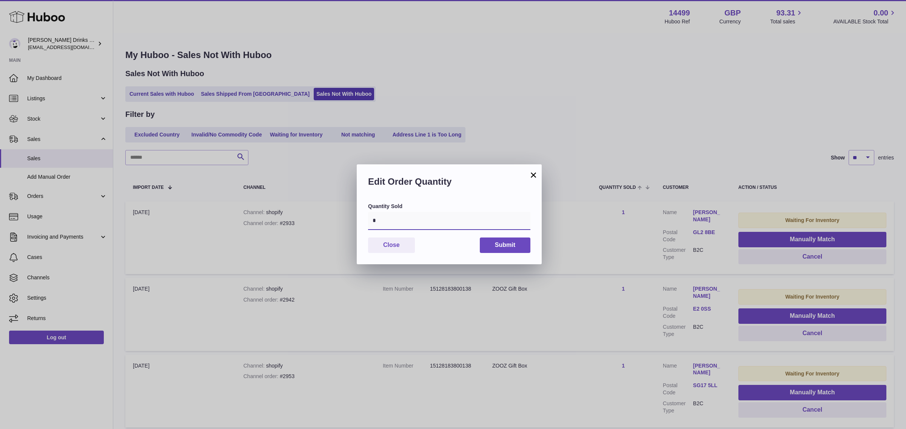
click at [405, 225] on input "*" at bounding box center [449, 221] width 162 height 18
type input "*"
click at [505, 248] on button "Submit" at bounding box center [505, 245] width 51 height 15
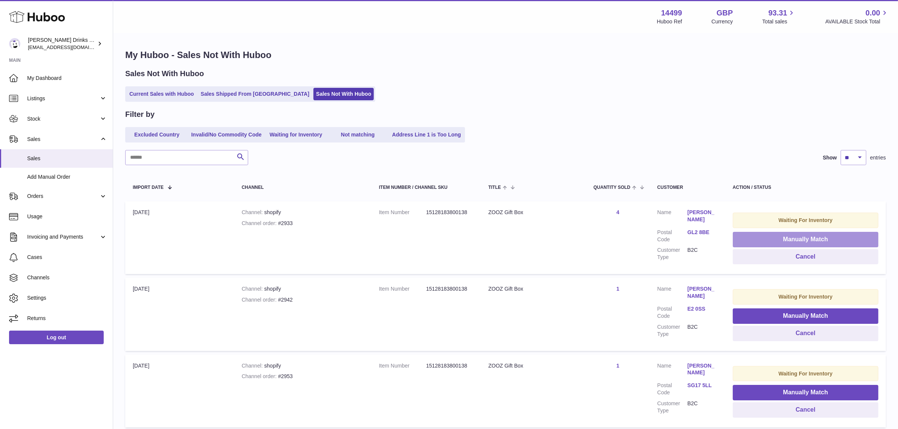
click at [757, 234] on button "Manually Match" at bounding box center [806, 239] width 146 height 15
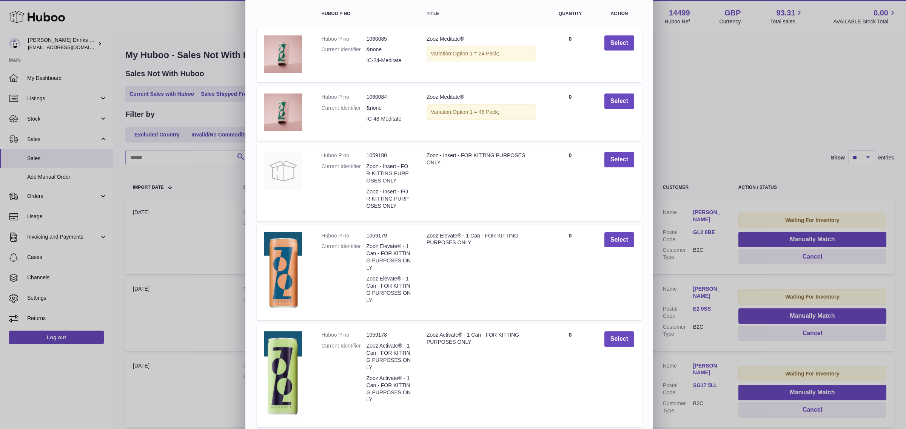
scroll to position [112, 0]
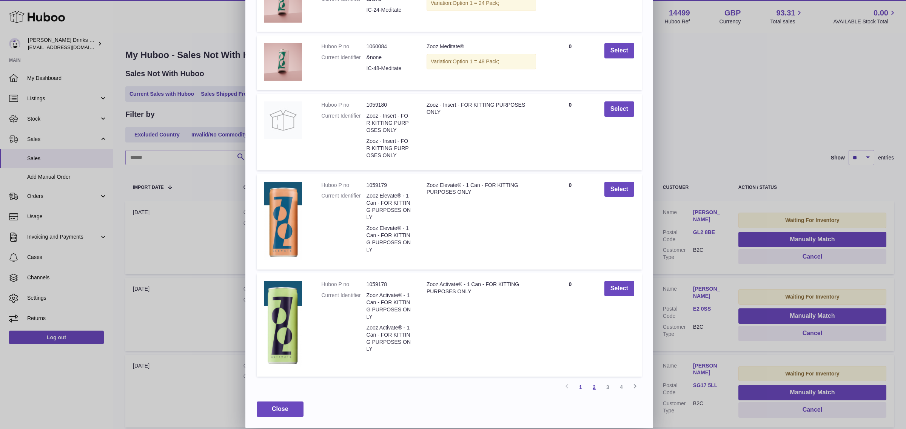
click at [595, 389] on link "2" at bounding box center [594, 388] width 14 height 14
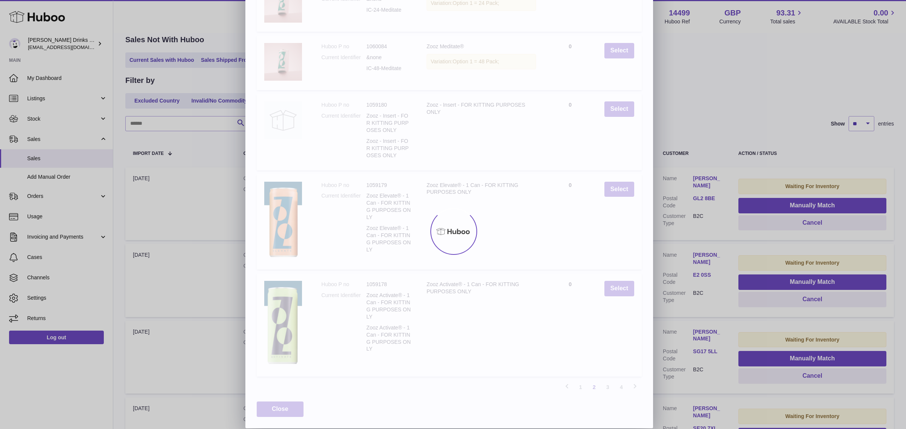
scroll to position [58, 0]
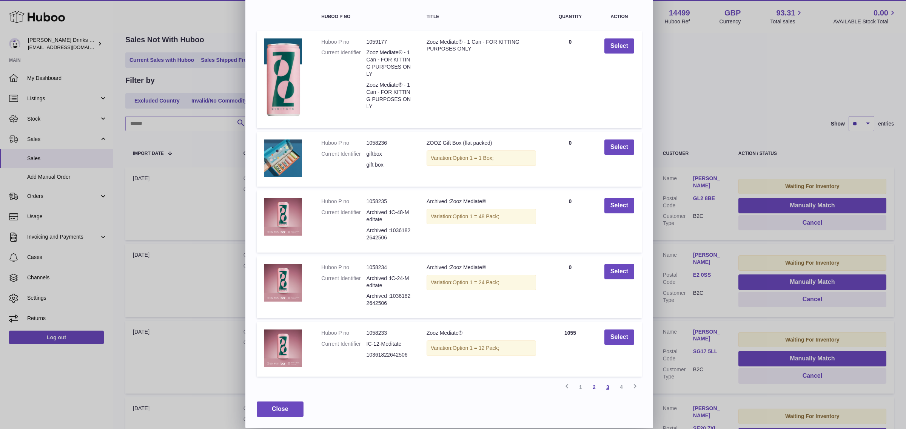
click at [608, 384] on link "3" at bounding box center [608, 388] width 14 height 14
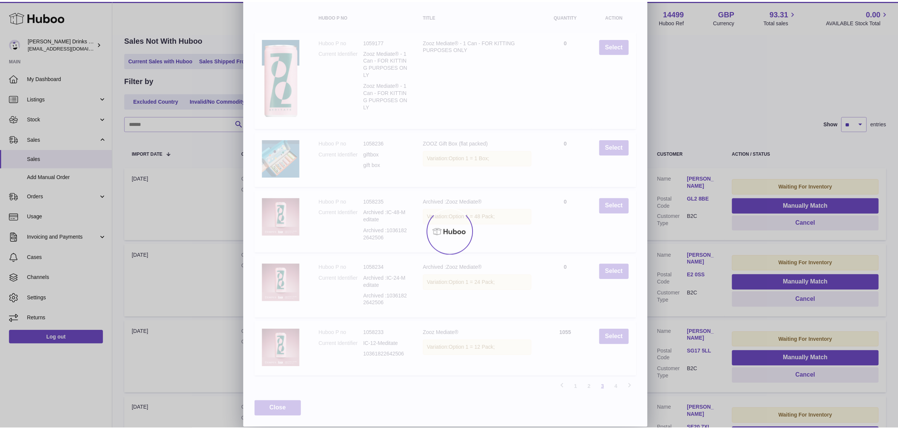
scroll to position [1, 0]
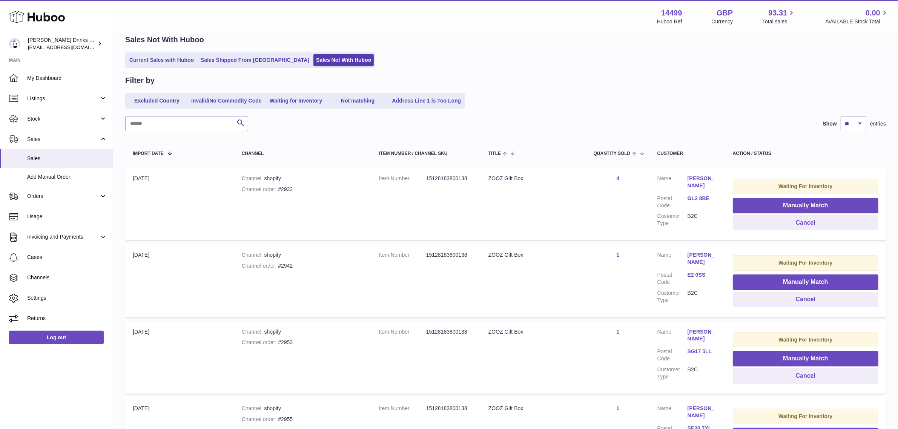
click at [684, 109] on div "× Items Search Huboo P no Title Quantity Action Huboo P no 1058232 Current Iden…" at bounding box center [449, 214] width 898 height 429
click at [68, 99] on span "Listings" at bounding box center [63, 98] width 72 height 7
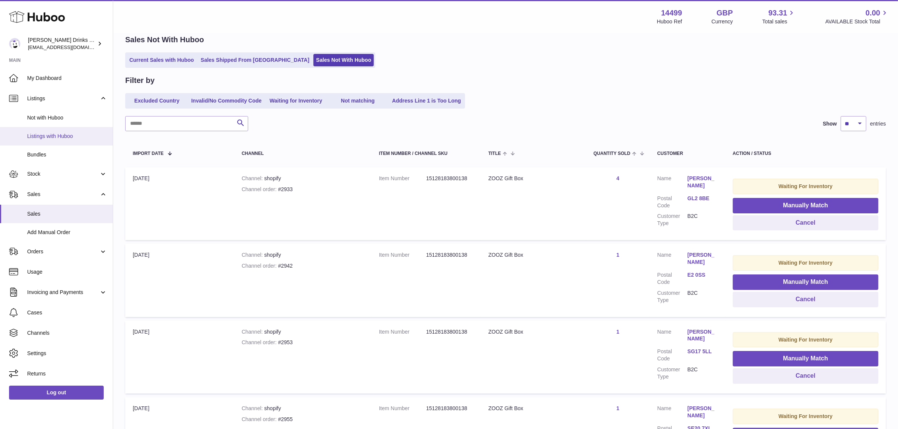
click at [76, 136] on span "Listings with Huboo" at bounding box center [67, 136] width 80 height 7
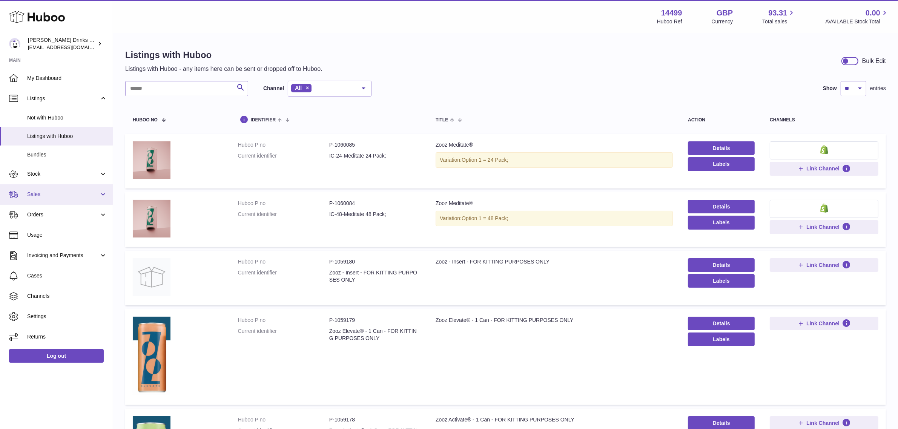
click at [72, 195] on span "Sales" at bounding box center [63, 194] width 72 height 7
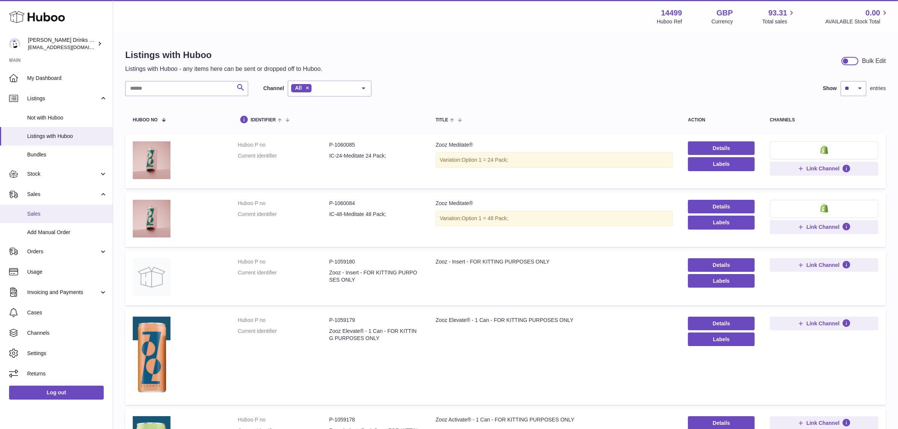
click at [68, 211] on span "Sales" at bounding box center [67, 214] width 80 height 7
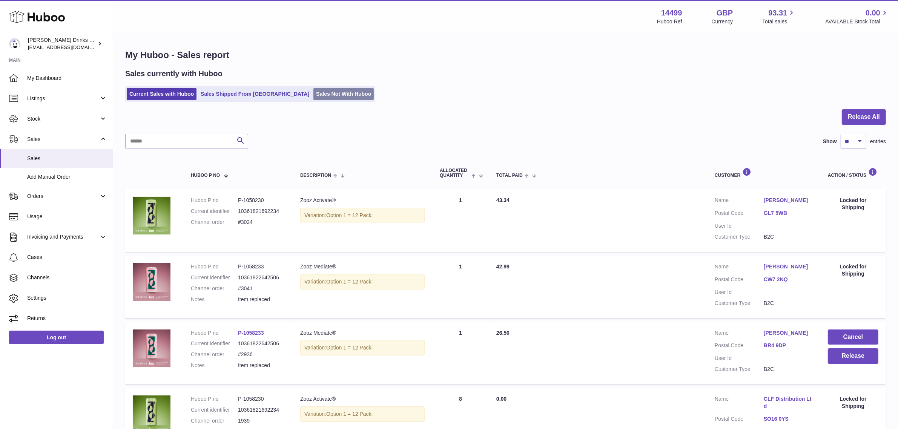
click at [314, 94] on link "Sales Not With Huboo" at bounding box center [344, 94] width 60 height 12
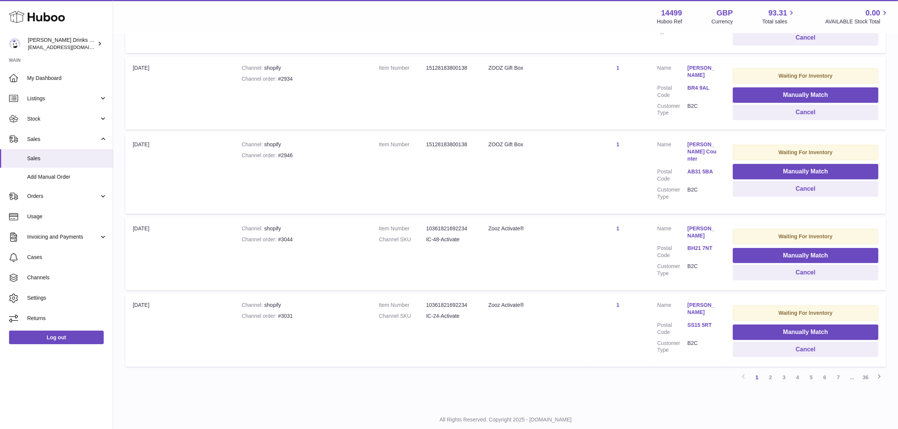
scroll to position [612, 0]
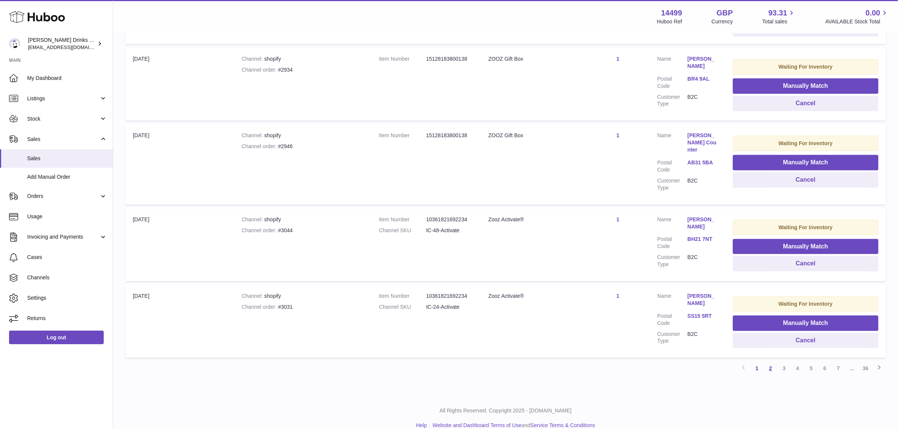
click at [773, 362] on link "2" at bounding box center [771, 369] width 14 height 14
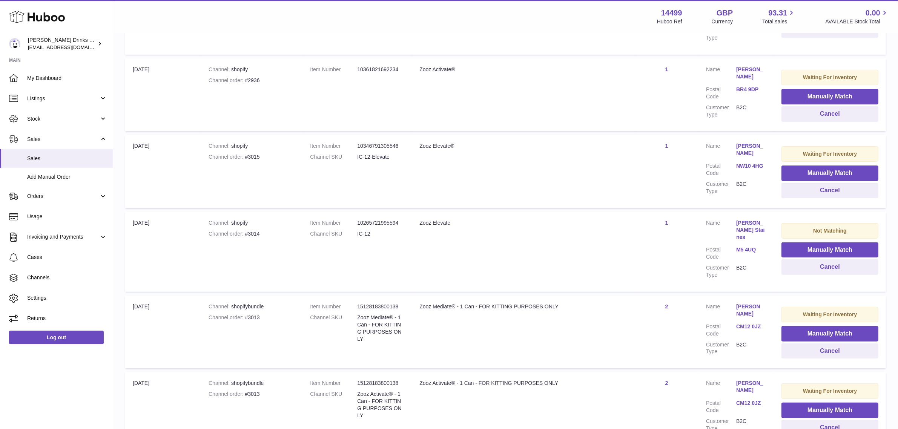
scroll to position [34, 0]
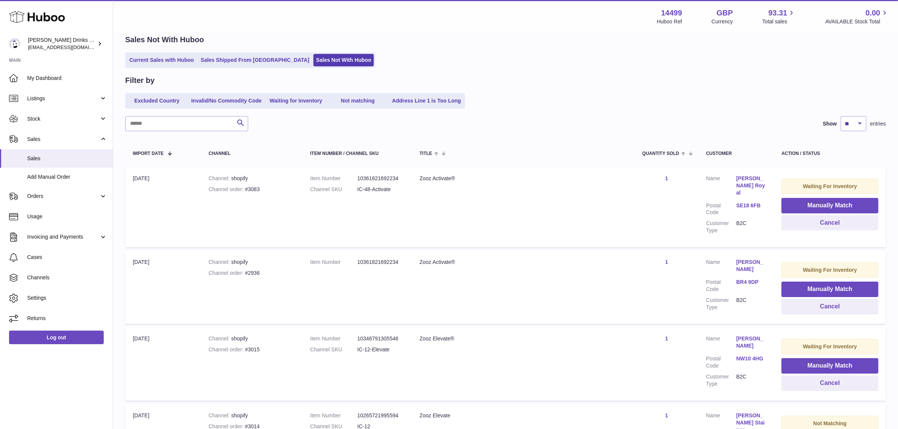
click at [666, 178] on link "1" at bounding box center [667, 178] width 3 height 6
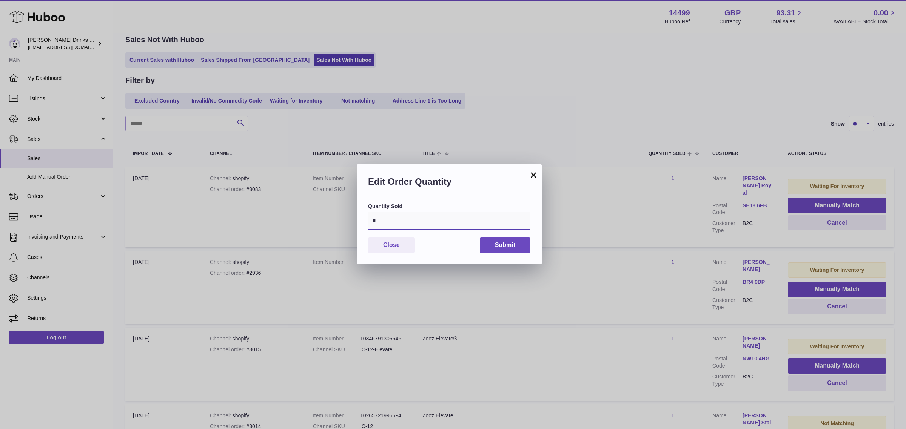
drag, startPoint x: 453, startPoint y: 220, endPoint x: 336, endPoint y: 219, distance: 117.4
click at [336, 219] on div "× Edit Order Quantity Quantity Sold * Close Submit" at bounding box center [453, 214] width 906 height 429
type input "*"
click at [489, 243] on button "Submit" at bounding box center [505, 245] width 51 height 15
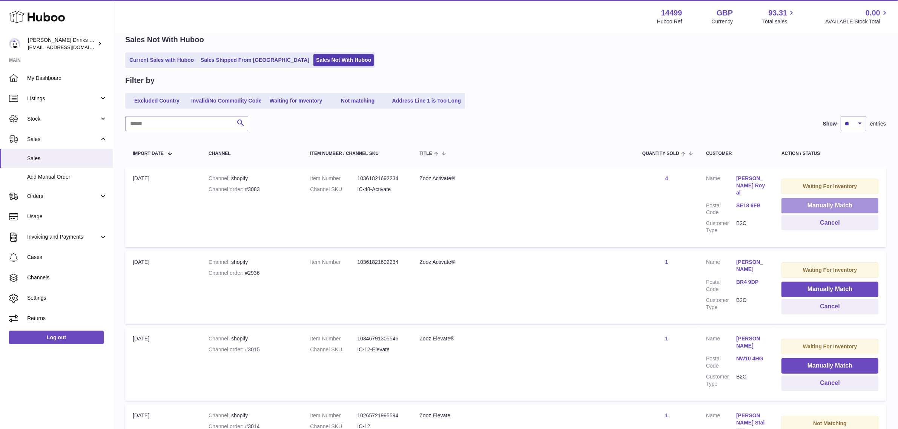
click at [798, 208] on button "Manually Match" at bounding box center [830, 205] width 97 height 15
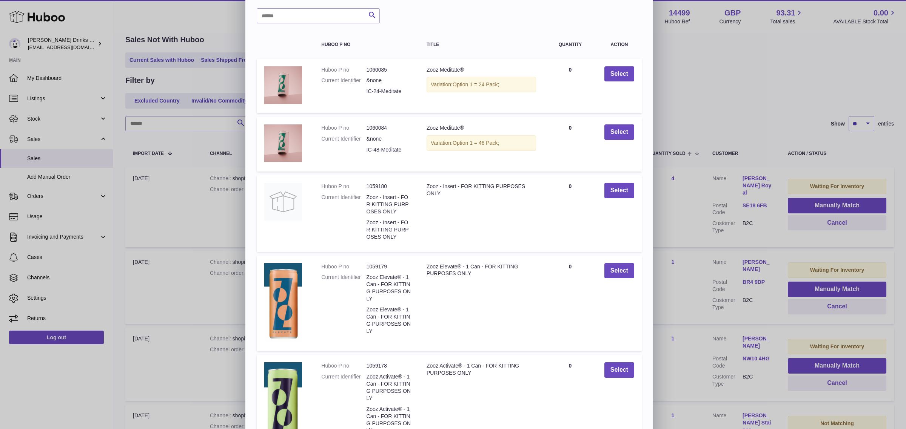
scroll to position [112, 0]
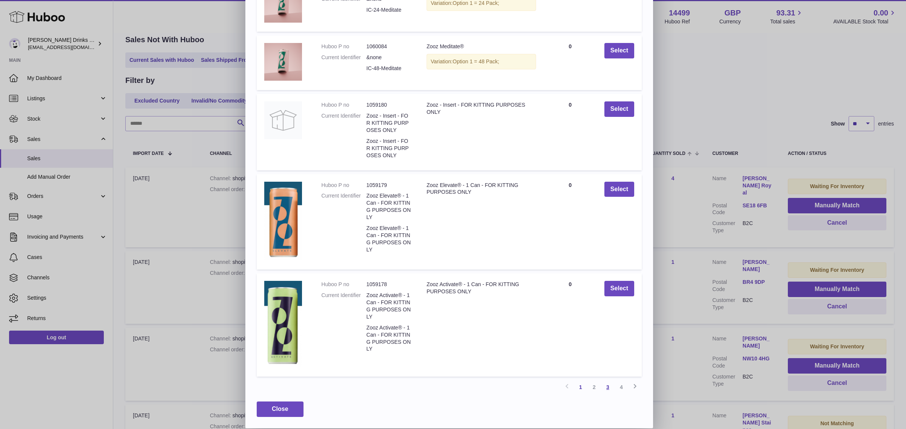
click at [606, 388] on link "3" at bounding box center [608, 388] width 14 height 14
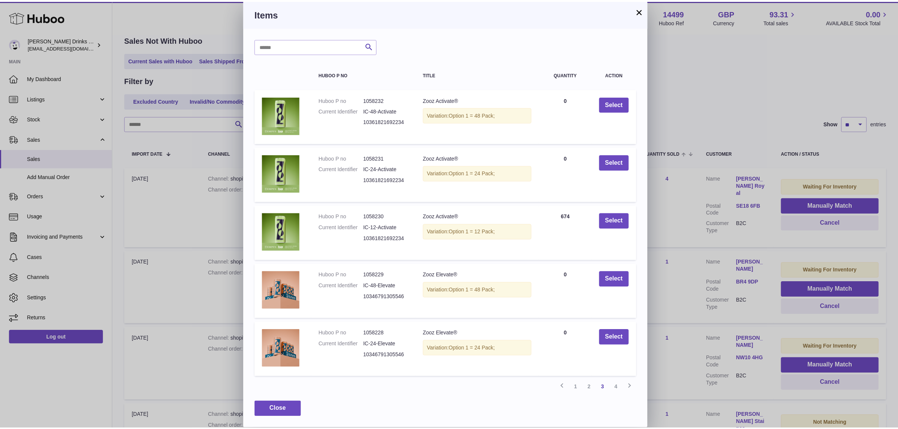
scroll to position [1, 0]
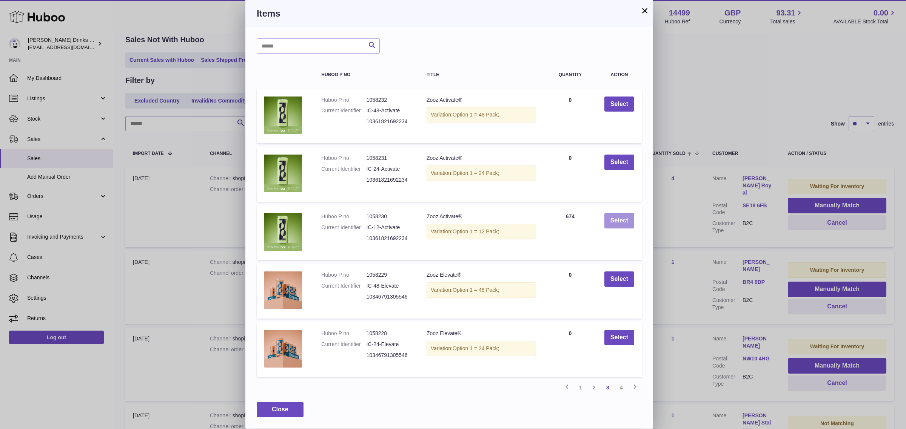
click at [615, 221] on button "Select" at bounding box center [619, 220] width 30 height 15
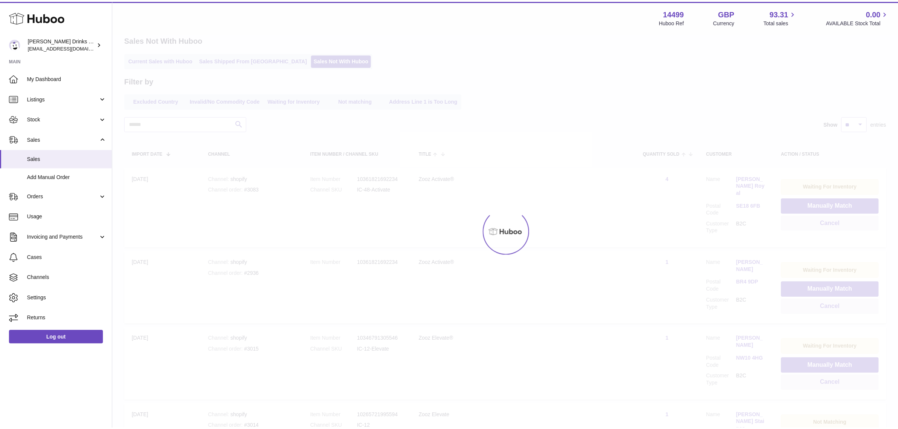
scroll to position [0, 0]
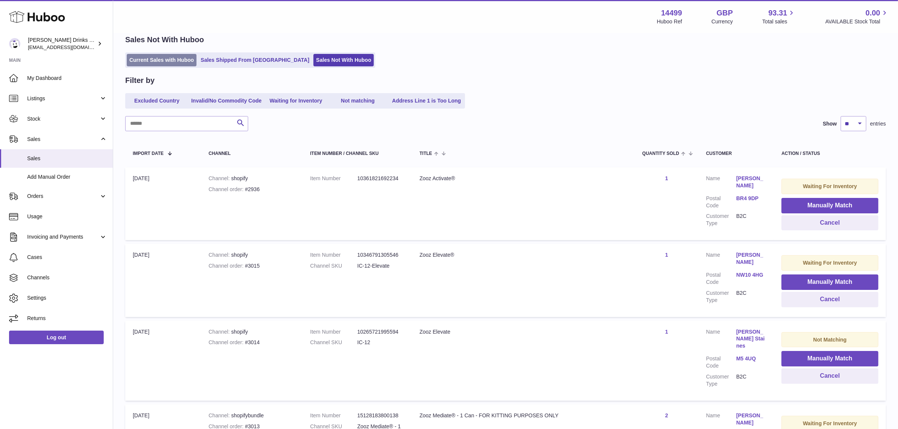
drag, startPoint x: 155, startPoint y: 58, endPoint x: 163, endPoint y: 63, distance: 9.3
click at [155, 58] on link "Current Sales with Huboo" at bounding box center [162, 60] width 70 height 12
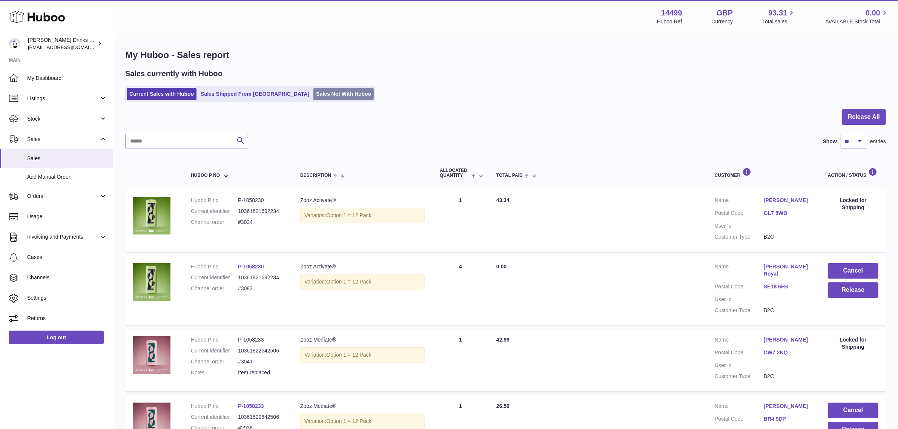
click at [326, 95] on link "Sales Not With Huboo" at bounding box center [344, 94] width 60 height 12
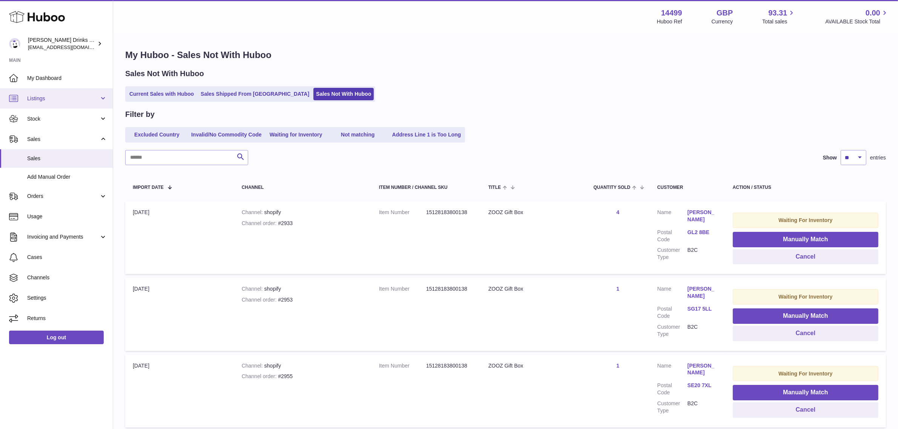
click at [59, 103] on link "Listings" at bounding box center [56, 98] width 113 height 20
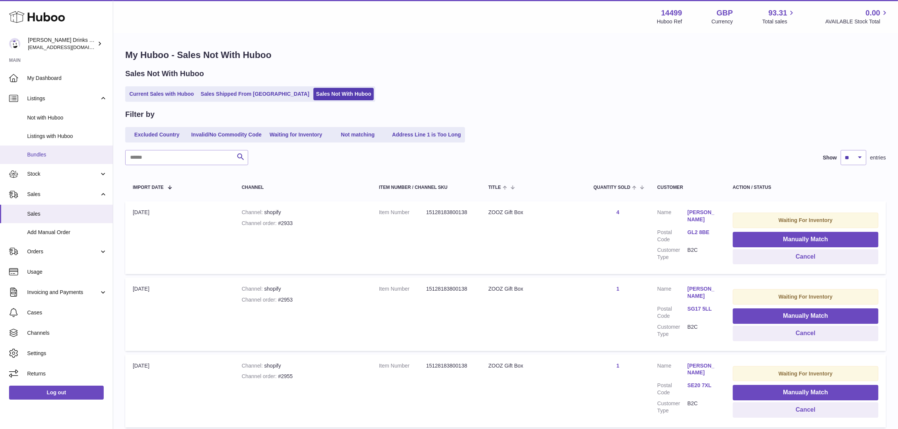
click at [48, 157] on span "Bundles" at bounding box center [67, 154] width 80 height 7
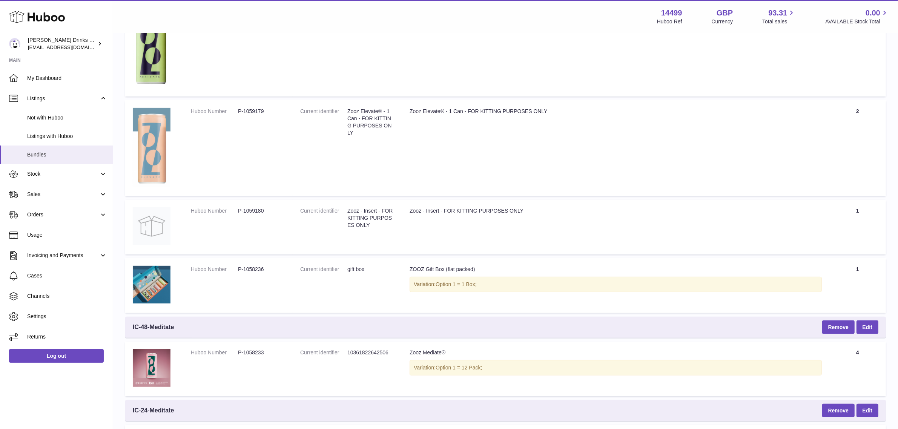
scroll to position [238, 0]
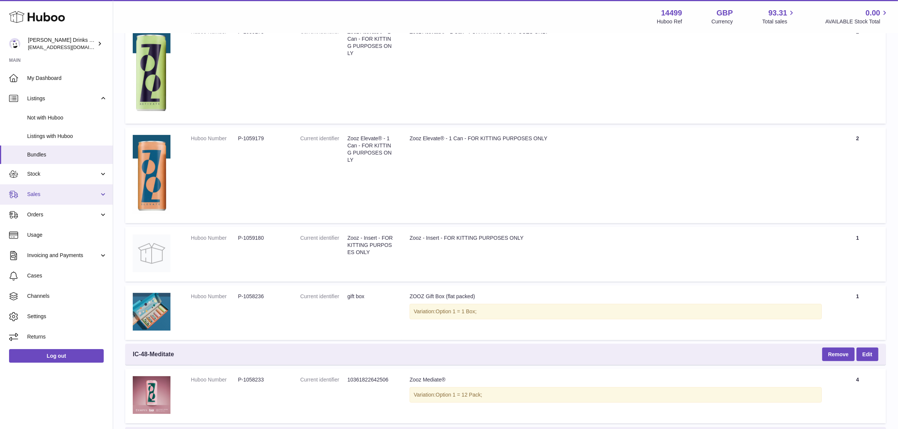
drag, startPoint x: 54, startPoint y: 195, endPoint x: 54, endPoint y: 201, distance: 5.7
click at [54, 195] on span "Sales" at bounding box center [63, 194] width 72 height 7
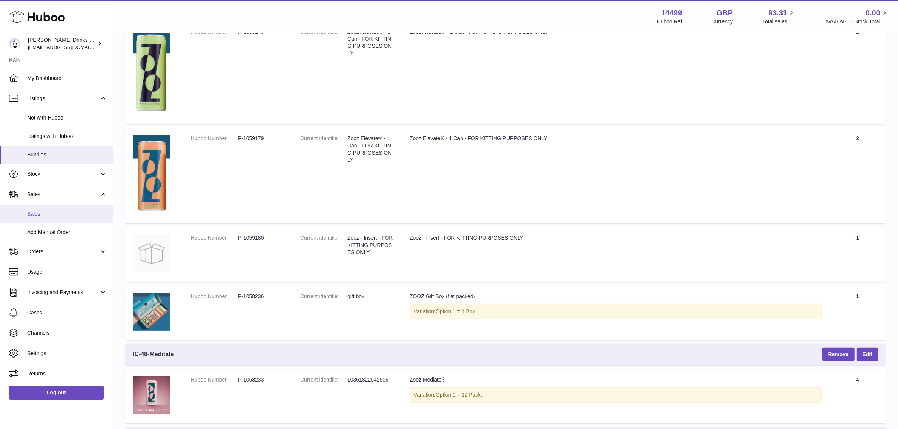
click at [55, 214] on span "Sales" at bounding box center [67, 214] width 80 height 7
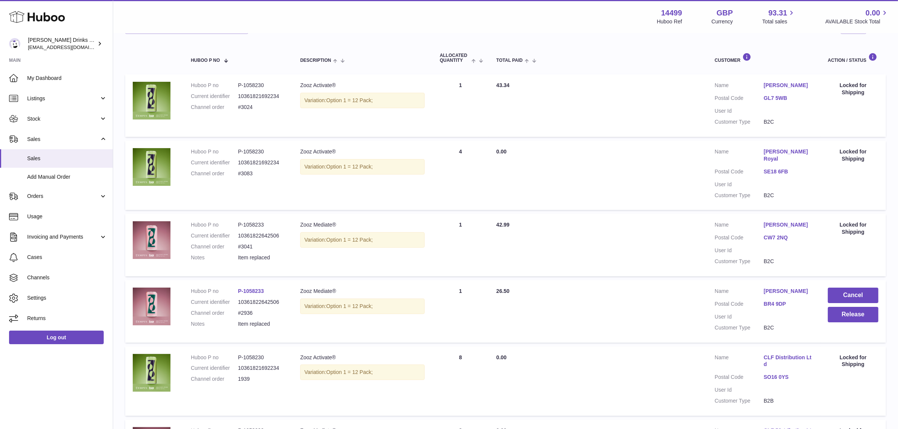
scroll to position [94, 0]
